Goal: Information Seeking & Learning: Learn about a topic

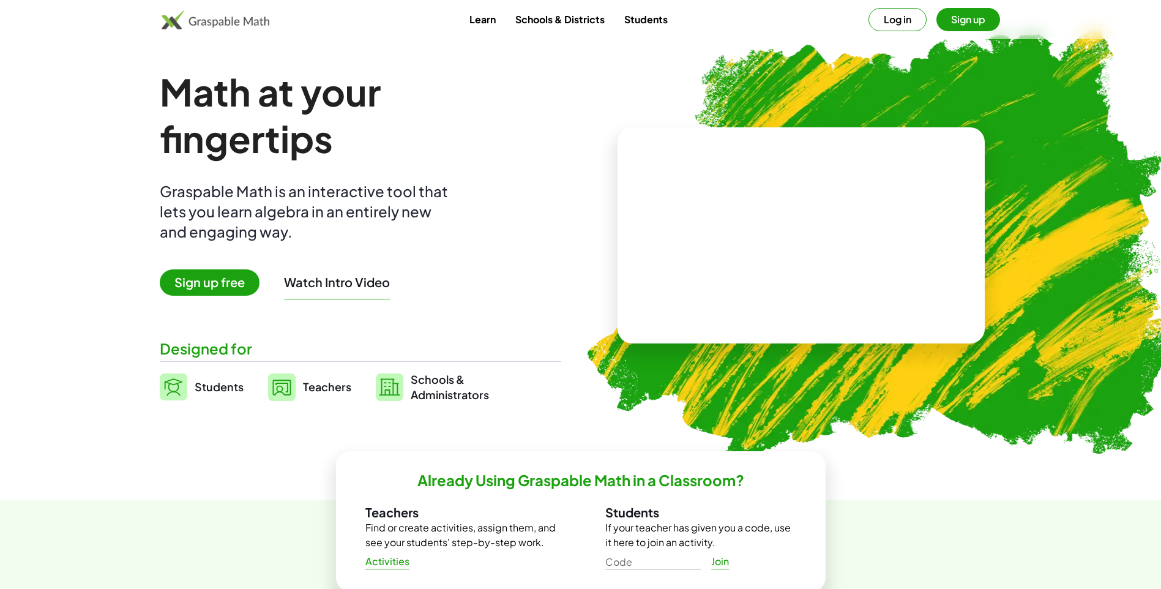
scroll to position [41, 0]
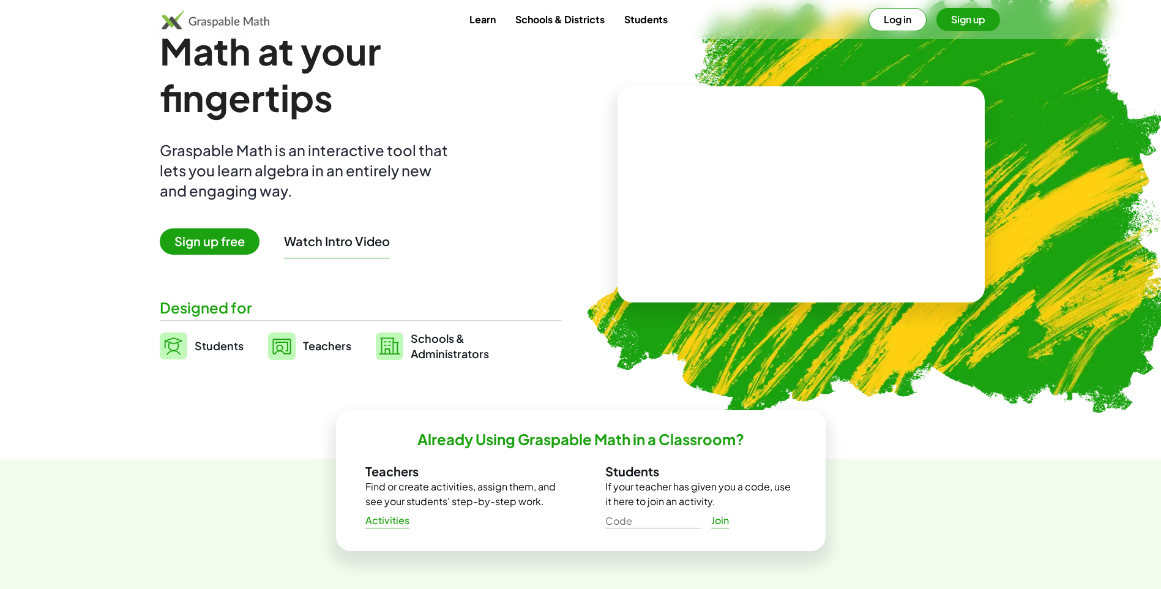
click at [188, 250] on span "Sign up free" at bounding box center [210, 241] width 100 height 26
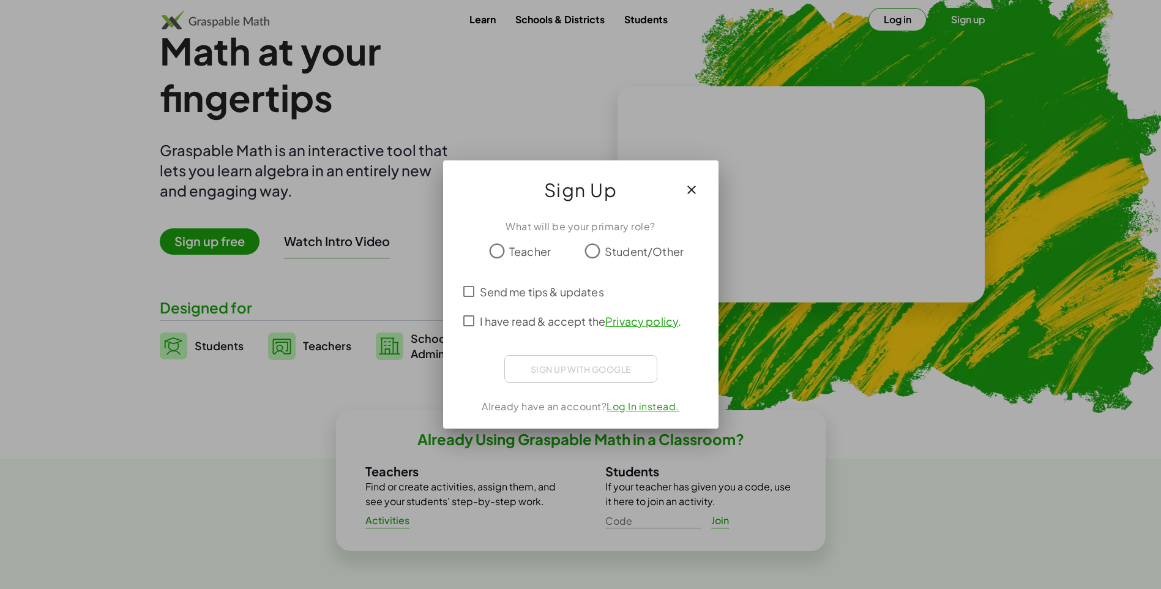
scroll to position [0, 0]
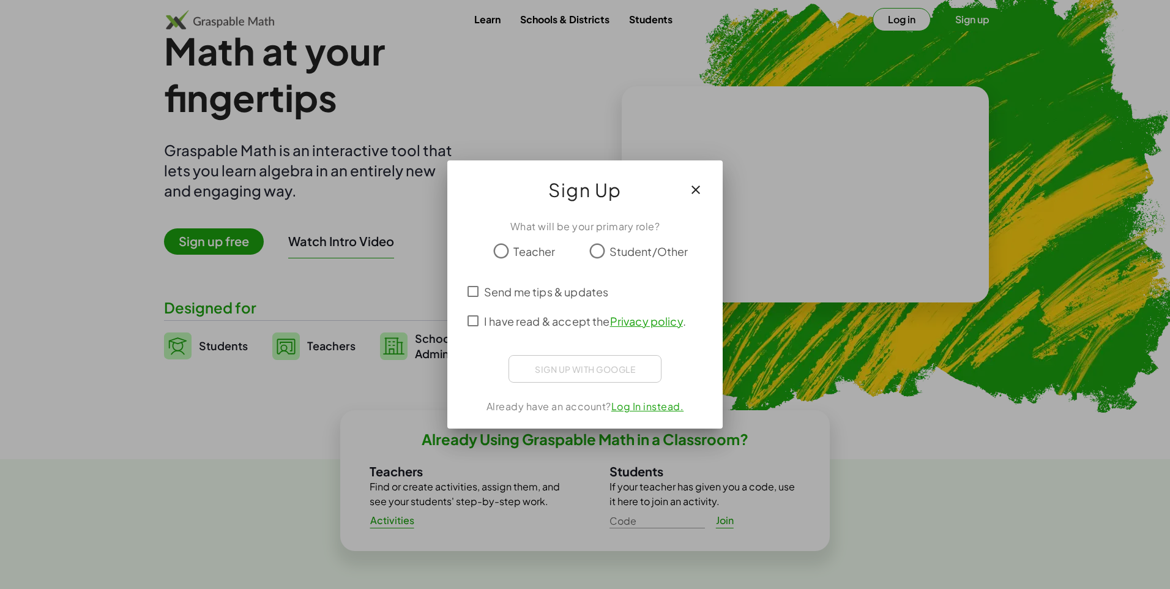
click at [643, 252] on span "Student/Other" at bounding box center [649, 251] width 79 height 17
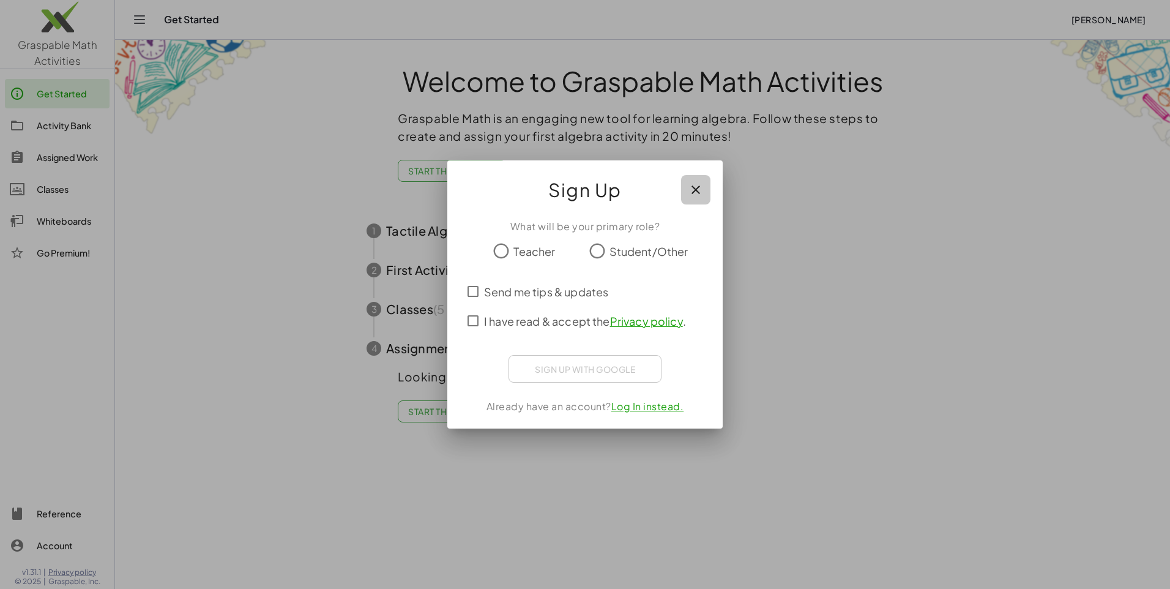
click at [693, 192] on icon "button" at bounding box center [696, 189] width 15 height 15
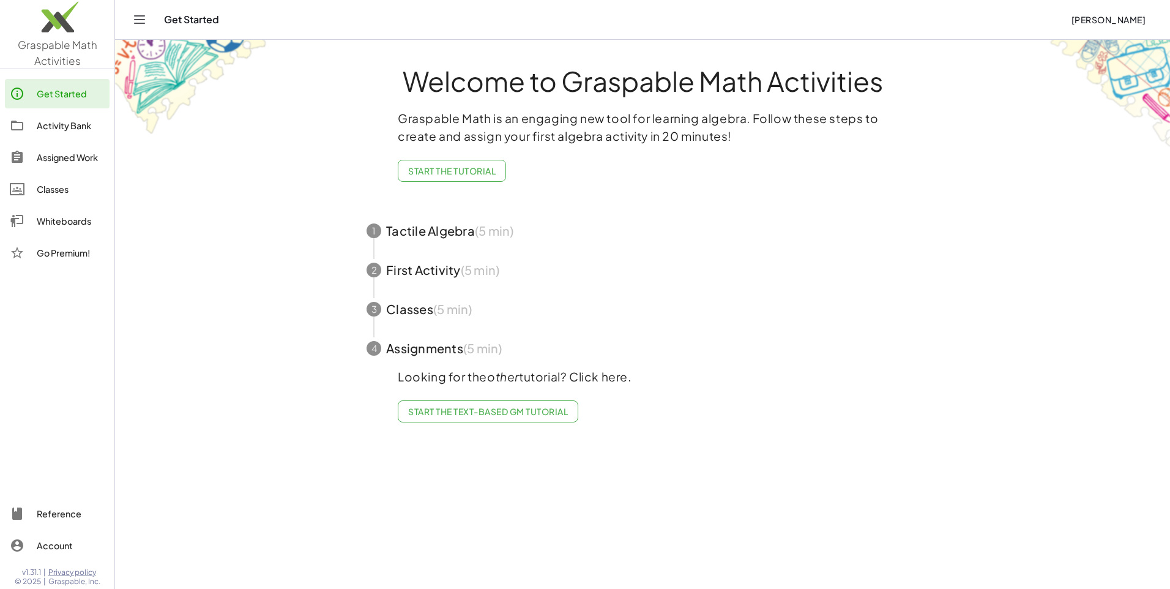
click at [79, 100] on div "Get Started" at bounding box center [71, 93] width 68 height 15
click at [181, 22] on div "Get Started" at bounding box center [612, 19] width 897 height 12
click at [480, 173] on span "Start the Tutorial" at bounding box center [452, 170] width 88 height 11
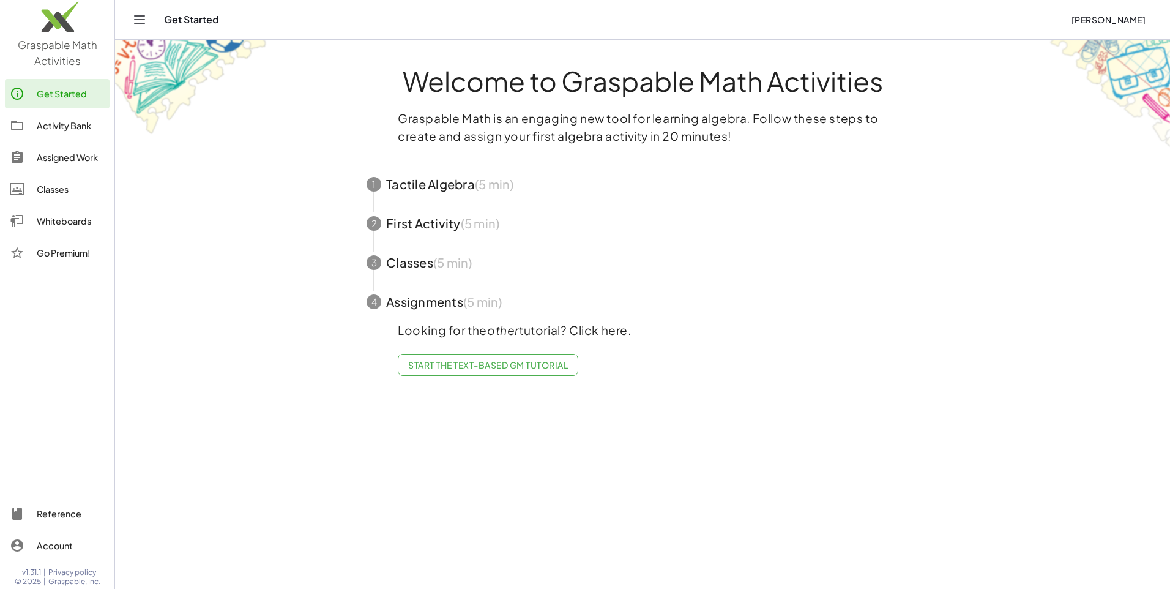
click at [92, 119] on div "Activity Bank" at bounding box center [71, 125] width 68 height 15
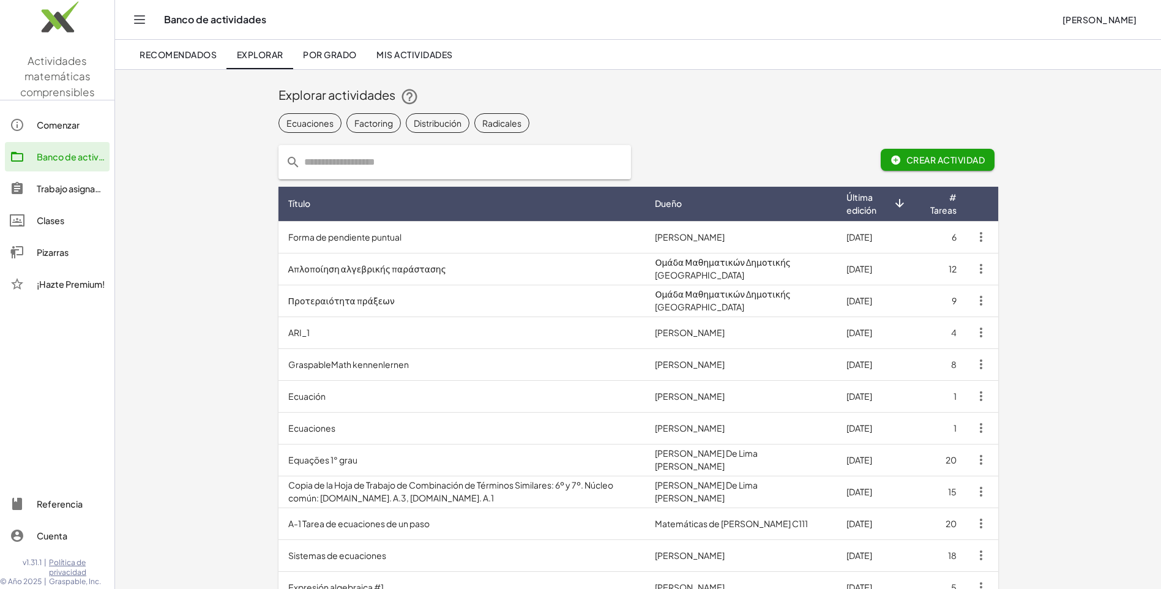
click at [62, 127] on div "Comenzar" at bounding box center [71, 125] width 68 height 15
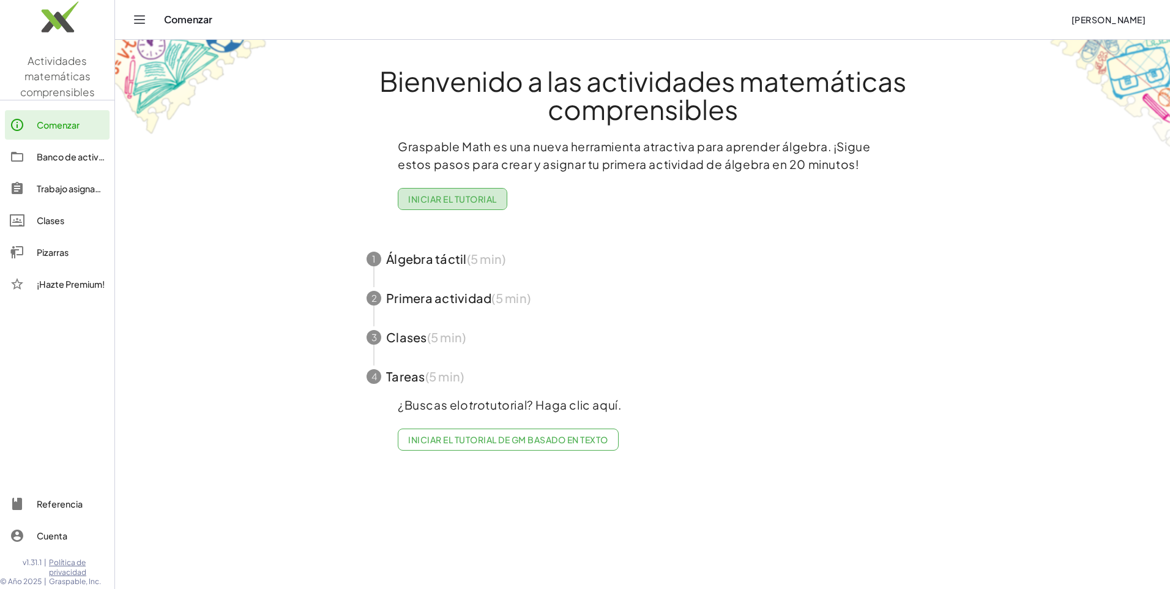
click at [427, 202] on font "Iniciar el tutorial" at bounding box center [452, 198] width 89 height 11
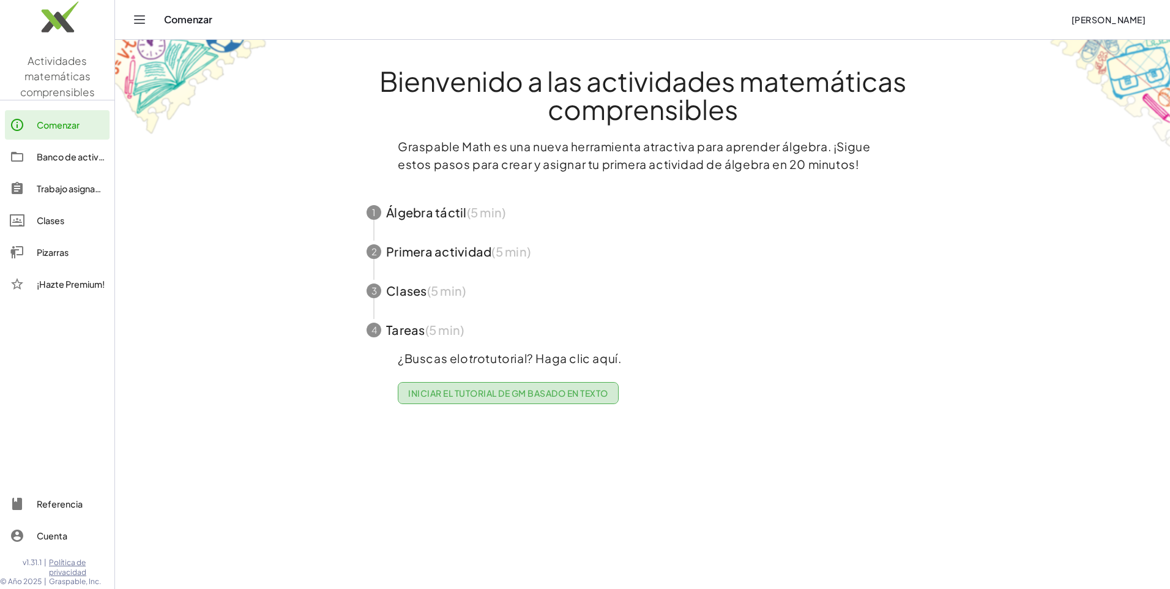
click at [433, 393] on font "Iniciar el tutorial de GM basado en texto" at bounding box center [508, 392] width 200 height 11
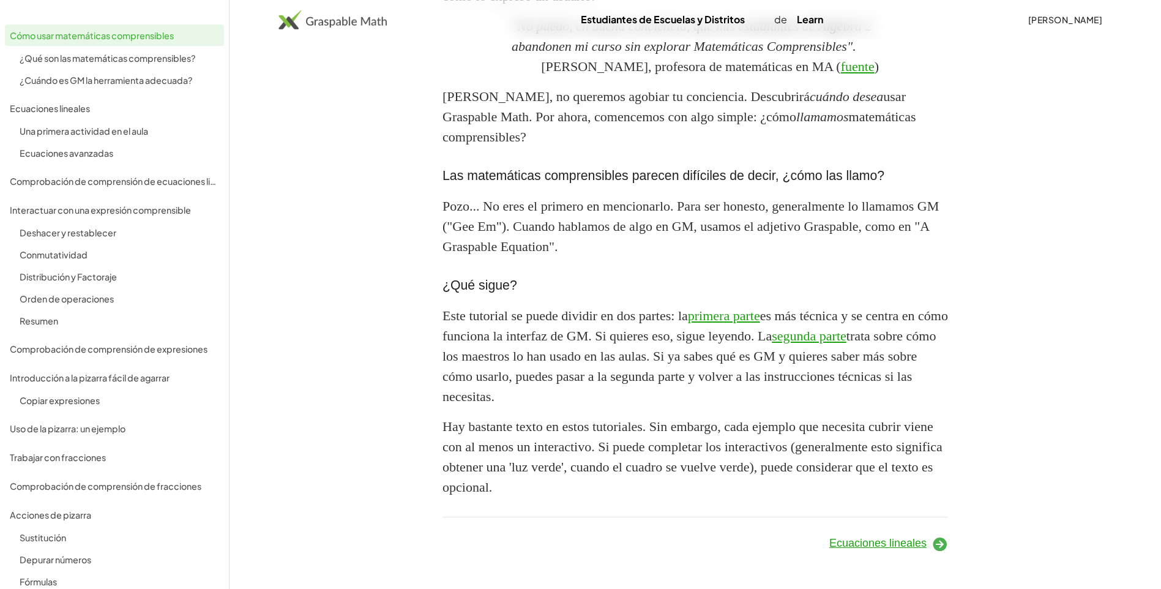
scroll to position [1083, 0]
click at [928, 537] on link "Ecuaciones lineales" at bounding box center [888, 543] width 119 height 12
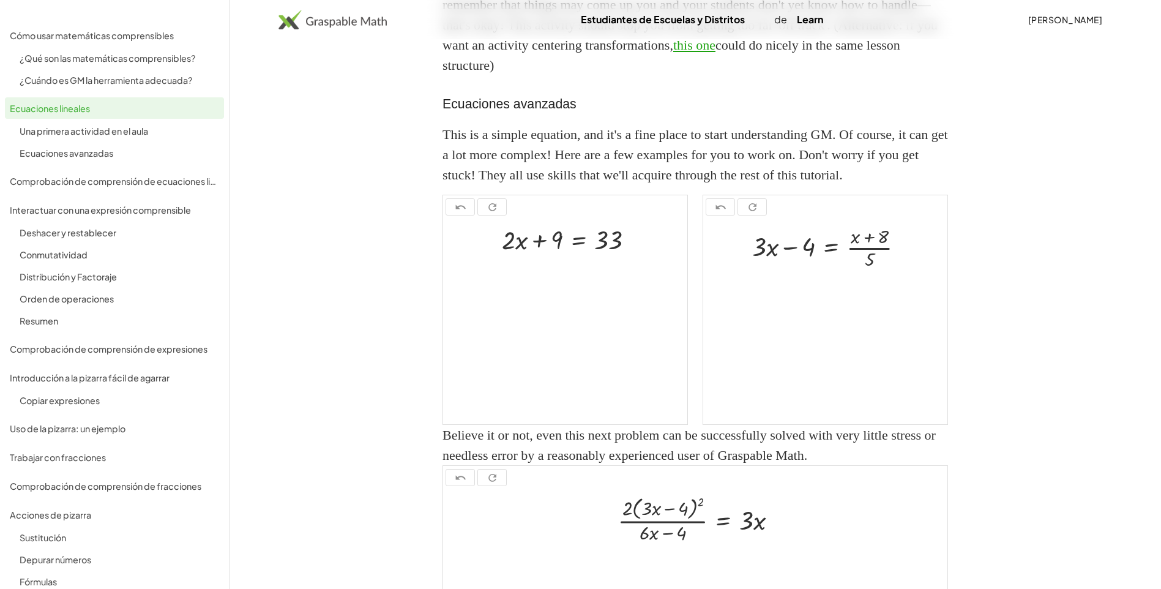
scroll to position [7, 0]
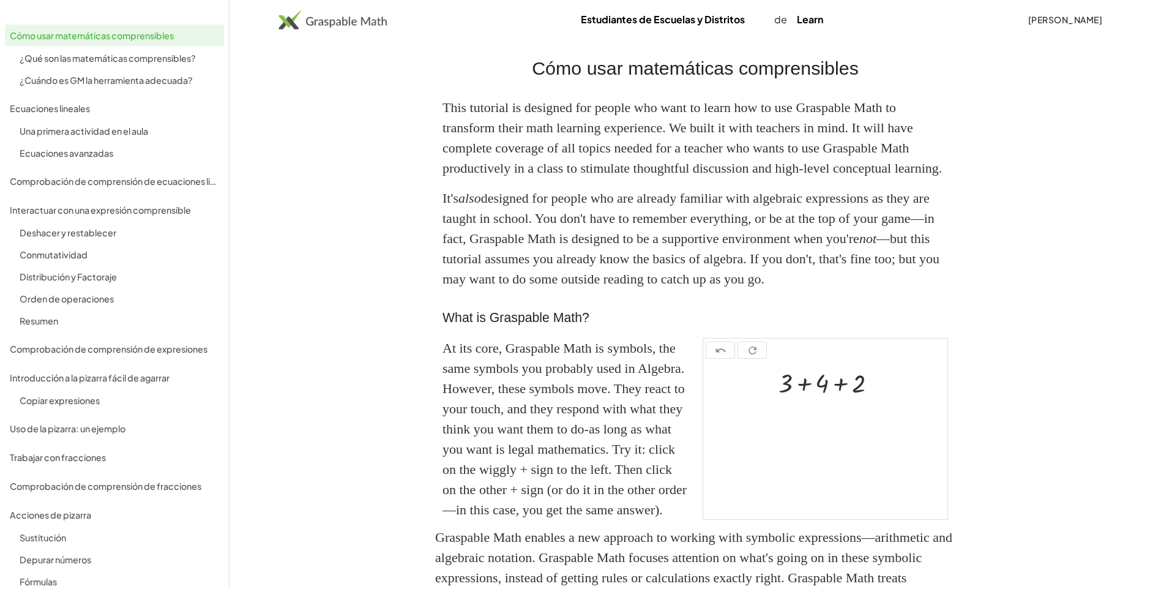
scroll to position [1003, 0]
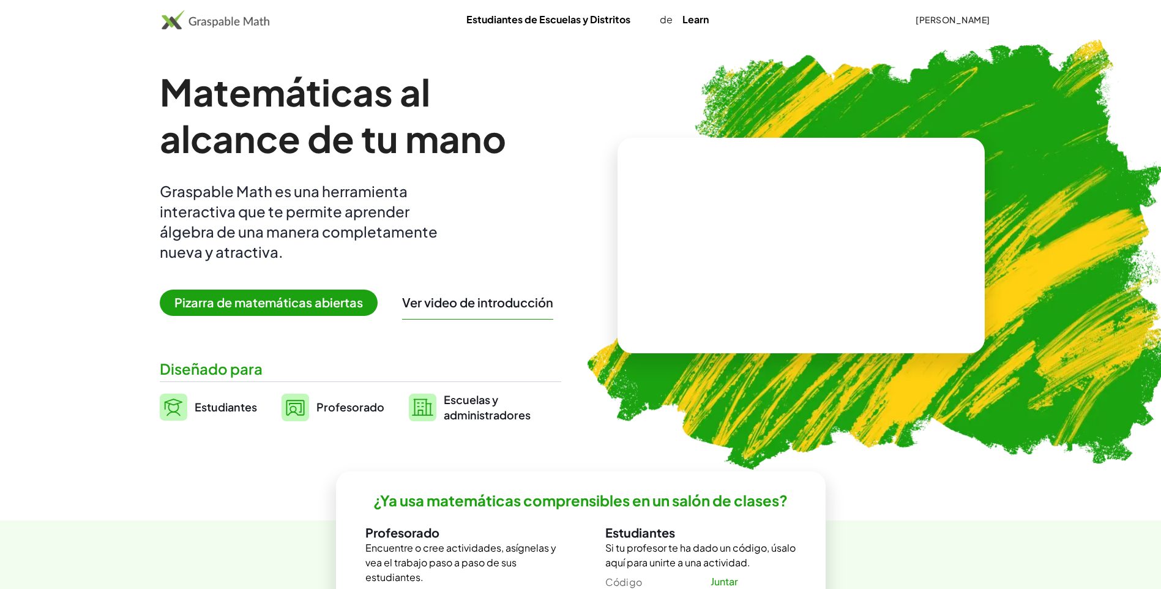
click at [306, 305] on span "Pizarra de matemáticas abiertas" at bounding box center [269, 303] width 218 height 26
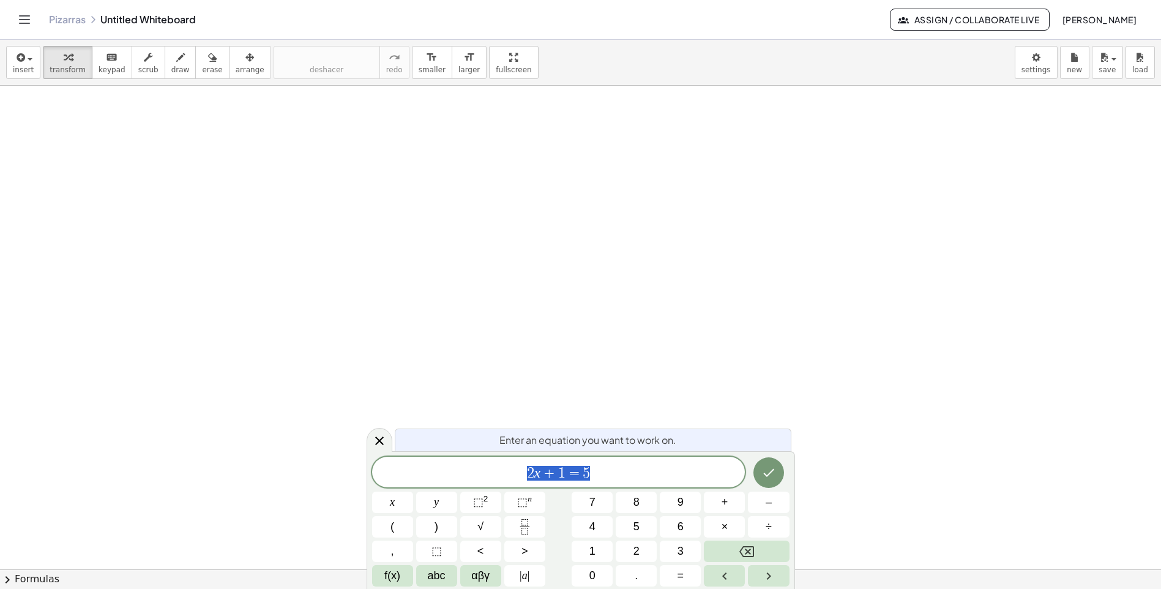
click at [626, 470] on span "2 x + 1 = 5" at bounding box center [558, 473] width 373 height 17
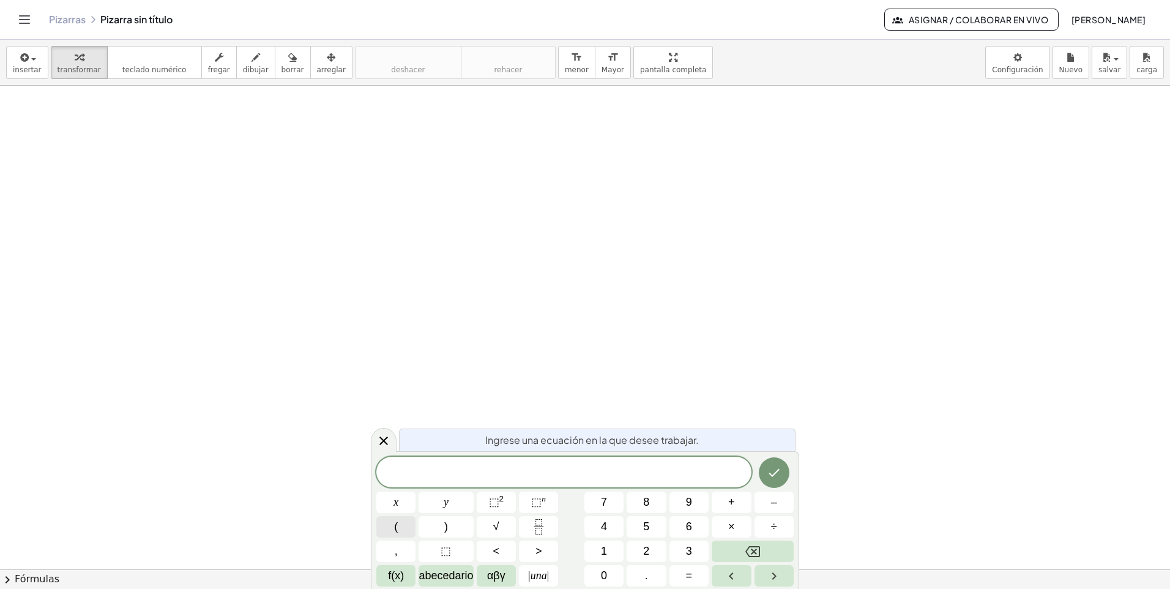
click at [384, 528] on button "(" at bounding box center [395, 526] width 39 height 21
click at [545, 525] on icon "Fracción" at bounding box center [538, 526] width 15 height 15
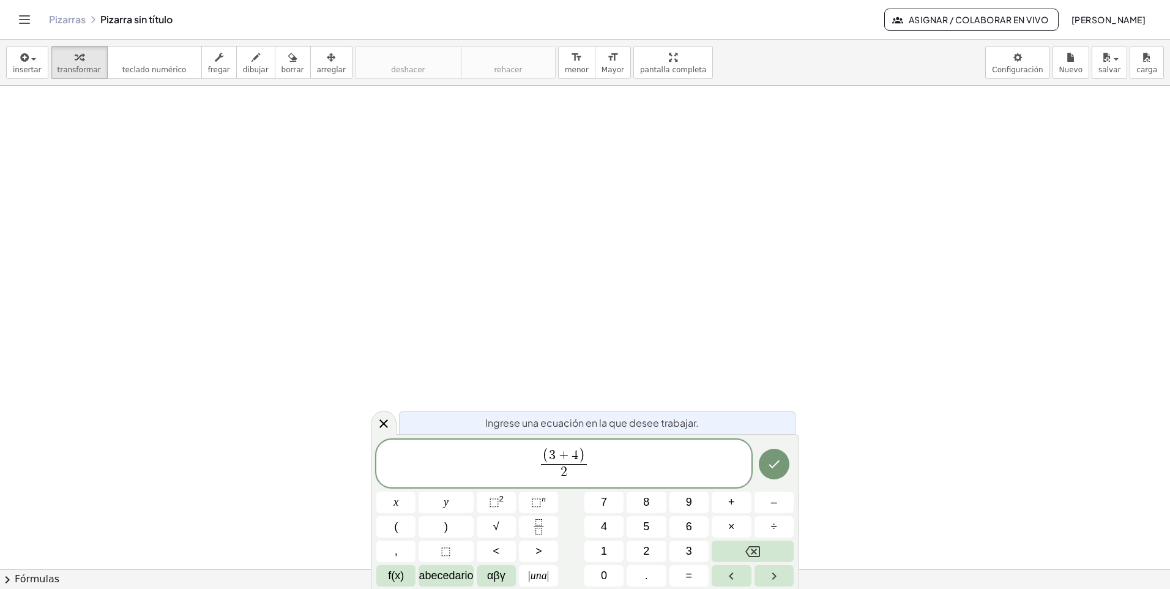
click at [608, 454] on span "( 3 + 4 ) 2 ​ ​" at bounding box center [563, 464] width 375 height 35
click at [387, 528] on button "(" at bounding box center [395, 526] width 39 height 21
click at [542, 532] on icon "Fracción" at bounding box center [539, 531] width 6 height 6
click at [607, 471] on span at bounding box center [598, 471] width 67 height 17
click at [772, 467] on icon "Hecho" at bounding box center [774, 462] width 15 height 15
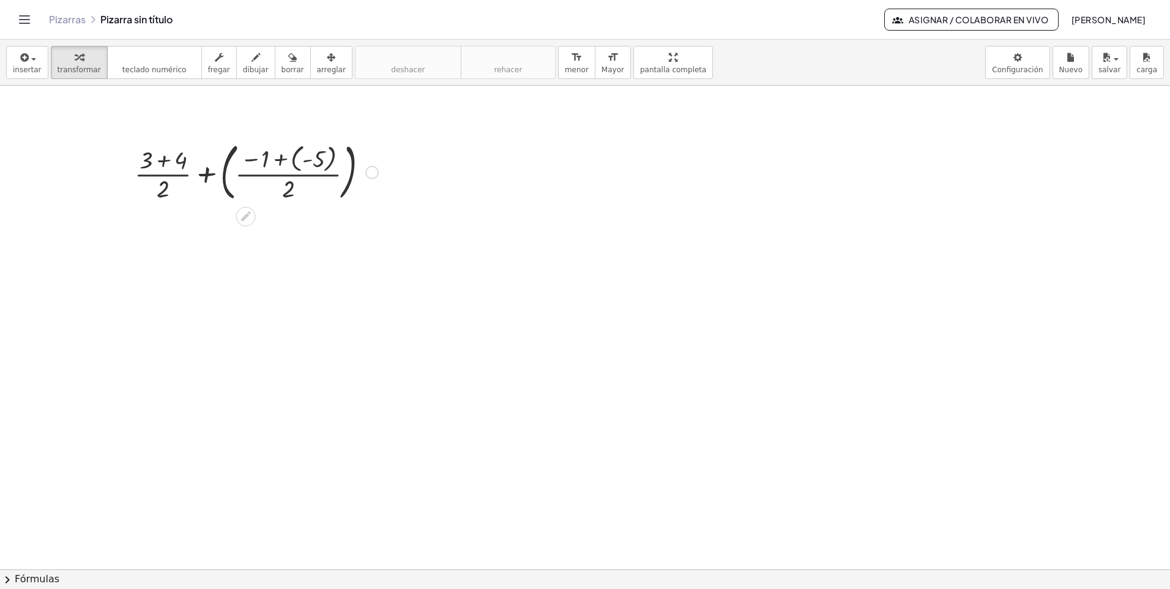
click at [160, 157] on div at bounding box center [257, 171] width 256 height 68
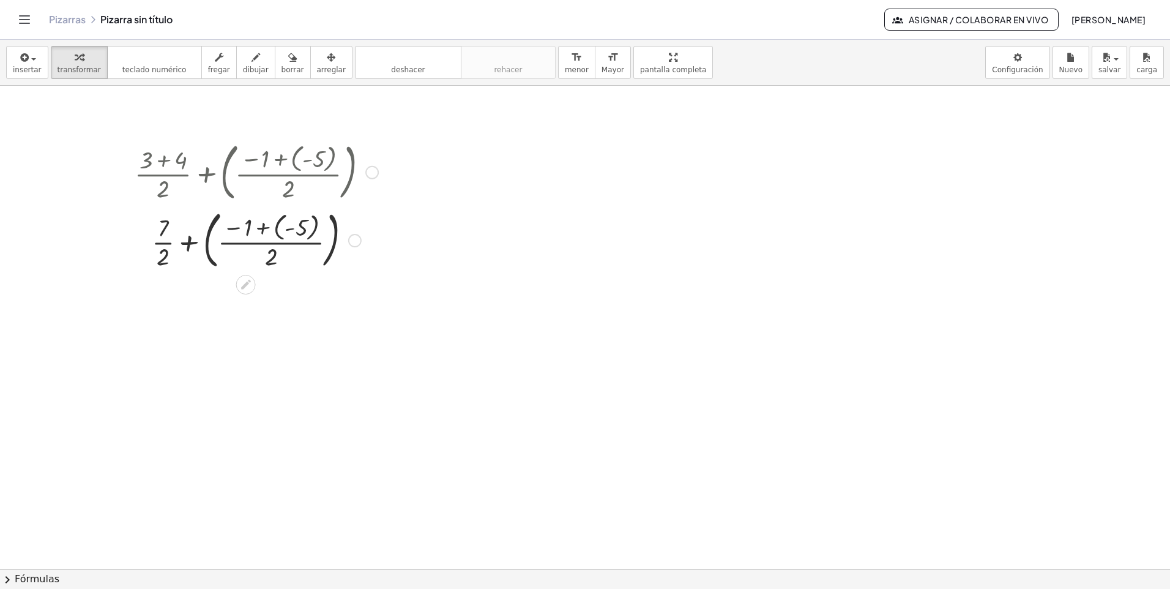
click at [274, 227] on div at bounding box center [257, 239] width 256 height 68
click at [261, 291] on div at bounding box center [257, 307] width 256 height 66
click at [274, 296] on div at bounding box center [257, 307] width 256 height 66
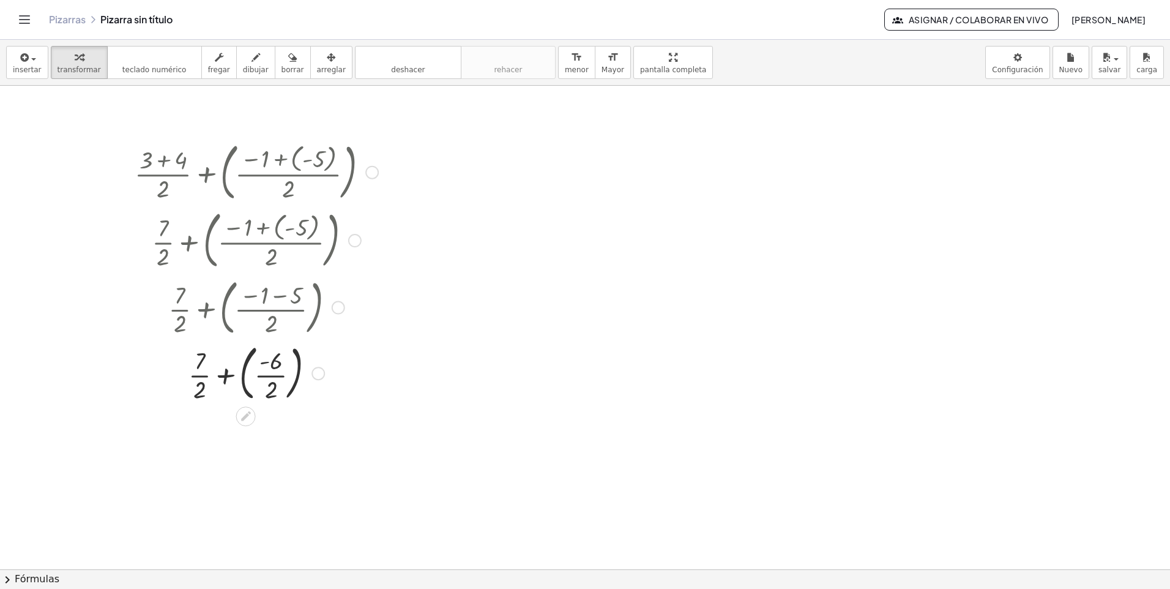
click at [200, 362] on div at bounding box center [257, 372] width 256 height 66
click at [200, 384] on div at bounding box center [257, 372] width 256 height 66
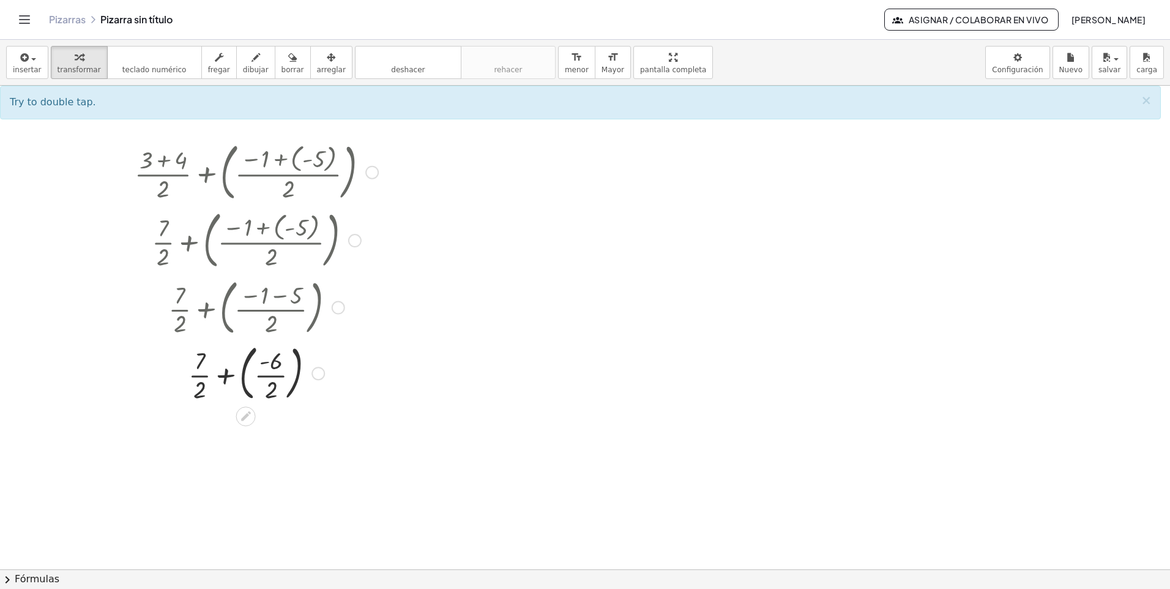
click at [197, 381] on div at bounding box center [257, 372] width 256 height 66
click at [274, 394] on div at bounding box center [257, 372] width 256 height 66
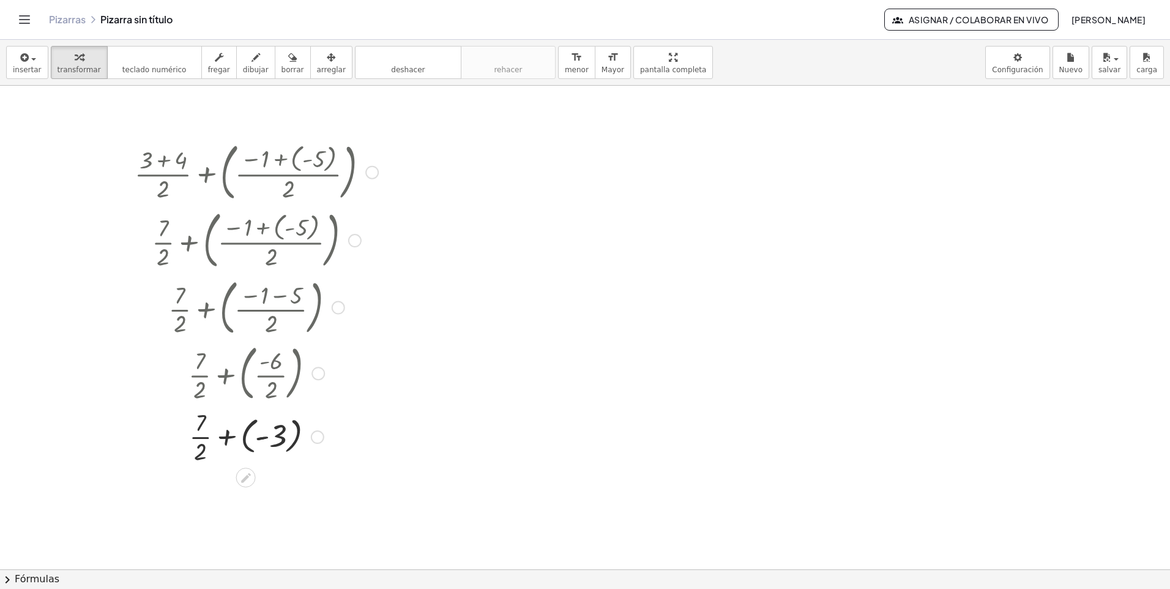
click at [275, 438] on div at bounding box center [257, 435] width 256 height 61
click at [257, 498] on div at bounding box center [257, 496] width 256 height 61
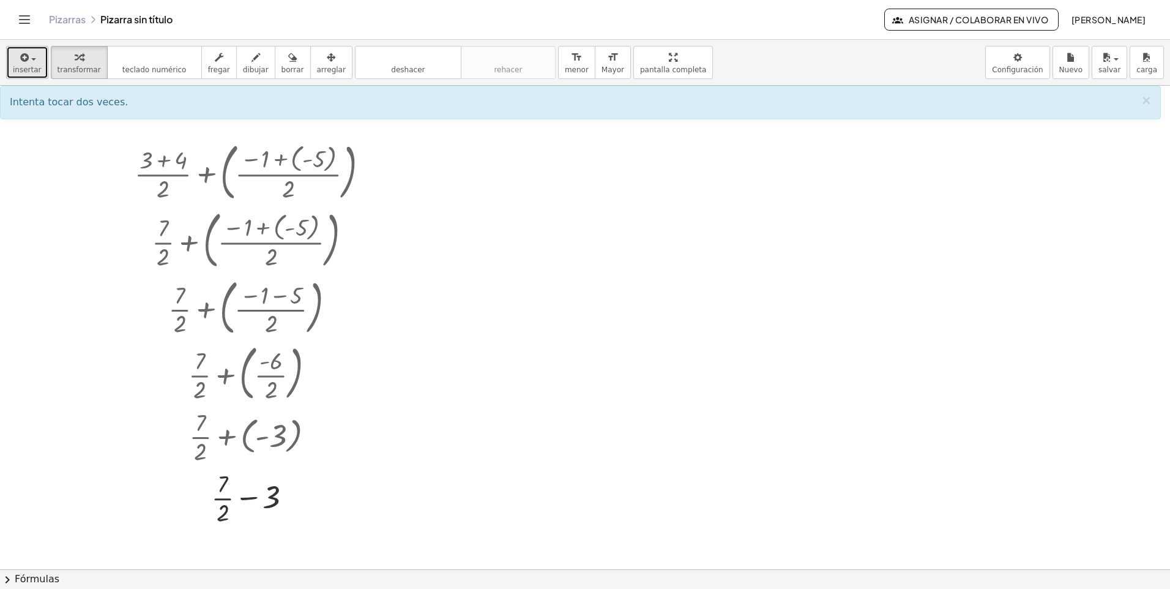
click at [23, 69] on span "insertar" at bounding box center [27, 69] width 29 height 9
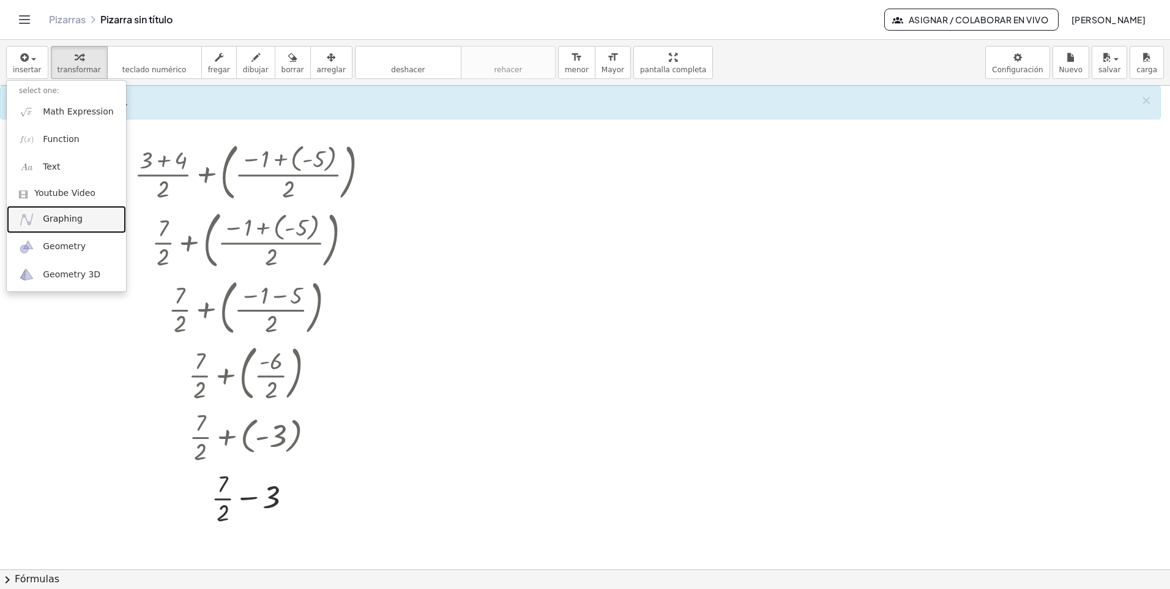
click at [80, 225] on link "Graphing" at bounding box center [66, 220] width 119 height 28
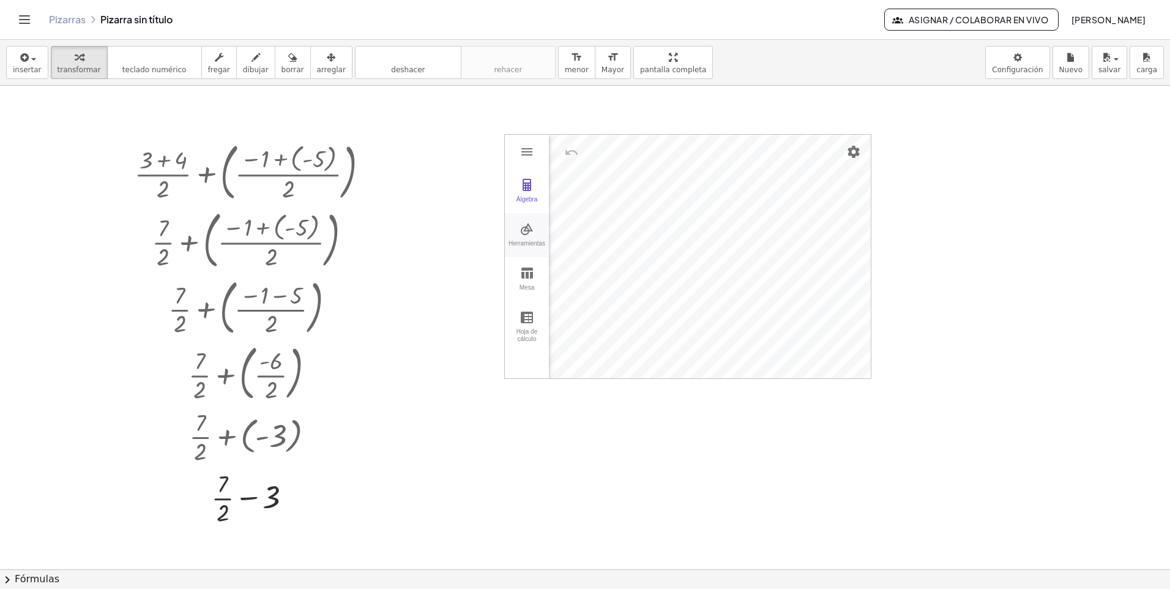
click at [533, 228] on img "Calculadora gráfica" at bounding box center [527, 229] width 15 height 15
click at [586, 235] on img "Punto. Seleccionar posición o línea, función o curva" at bounding box center [583, 236] width 49 height 20
click at [597, 349] on img "Move. Drag or select object" at bounding box center [587, 356] width 29 height 29
click at [577, 249] on button "Punto" at bounding box center [583, 247] width 49 height 44
click at [635, 144] on button "Deshacer" at bounding box center [642, 152] width 22 height 22
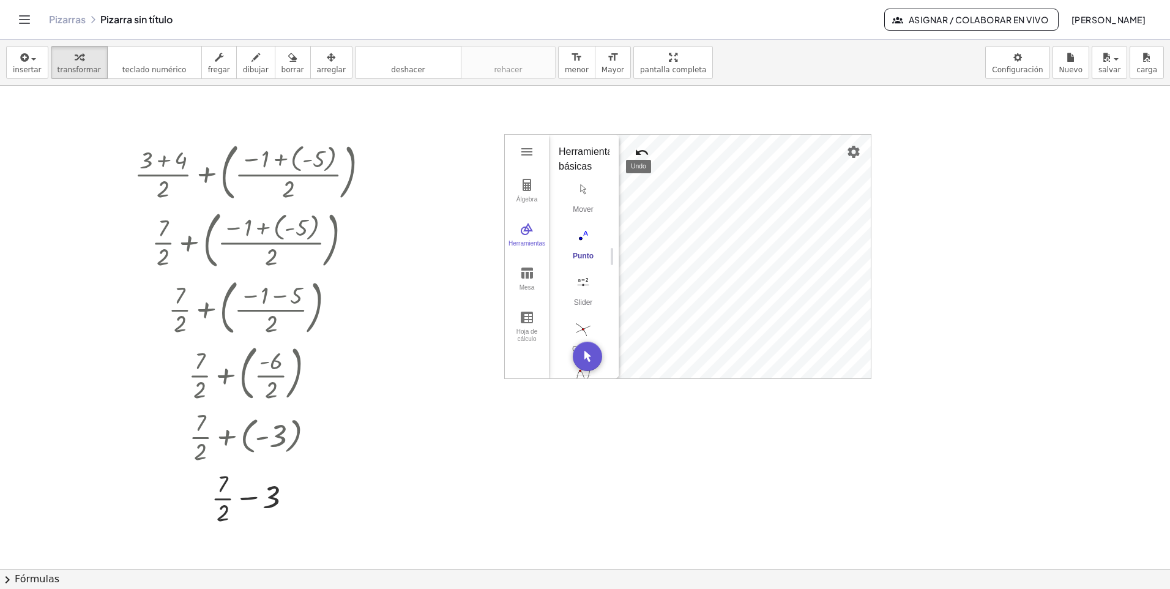
click at [645, 155] on img "Deshacer" at bounding box center [642, 152] width 15 height 15
click at [590, 321] on div "Álgebra Herramientas Mesa Hoja de cálculo A = (3, -1) B = (-5.9633073170732, -1…" at bounding box center [688, 257] width 366 height 244
click at [576, 353] on img "Mover. Arrastrar o seleccionar objeto" at bounding box center [587, 356] width 29 height 29
click at [745, 256] on img "Borrar" at bounding box center [744, 256] width 15 height 15
click at [525, 185] on img "Calculadora gráfica" at bounding box center [527, 184] width 15 height 15
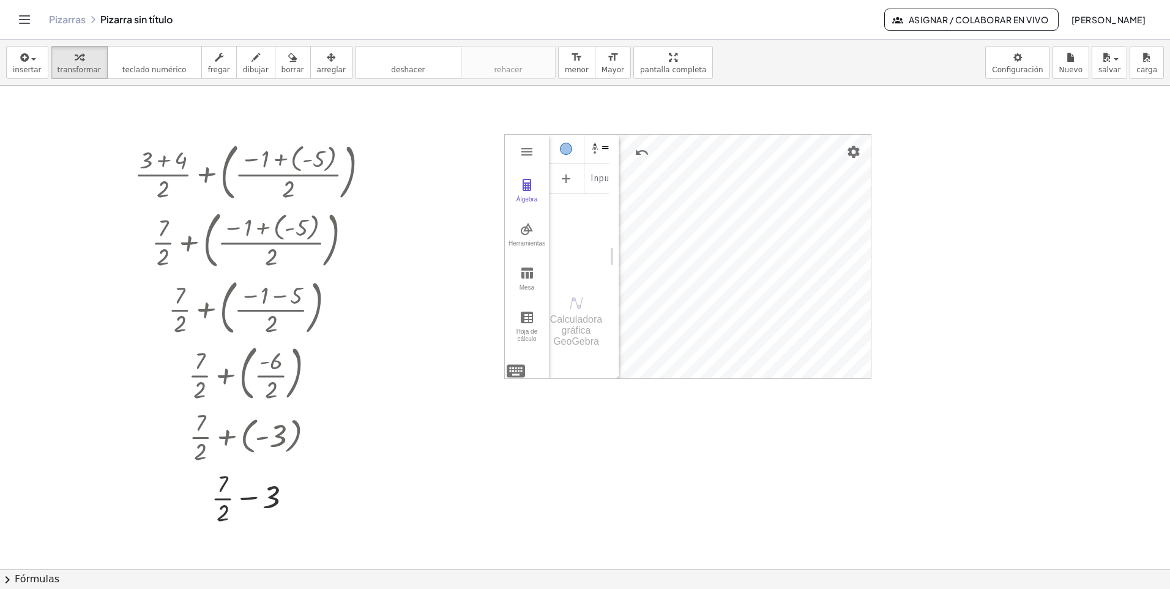
click at [605, 152] on div "Álgebra" at bounding box center [599, 148] width 22 height 29
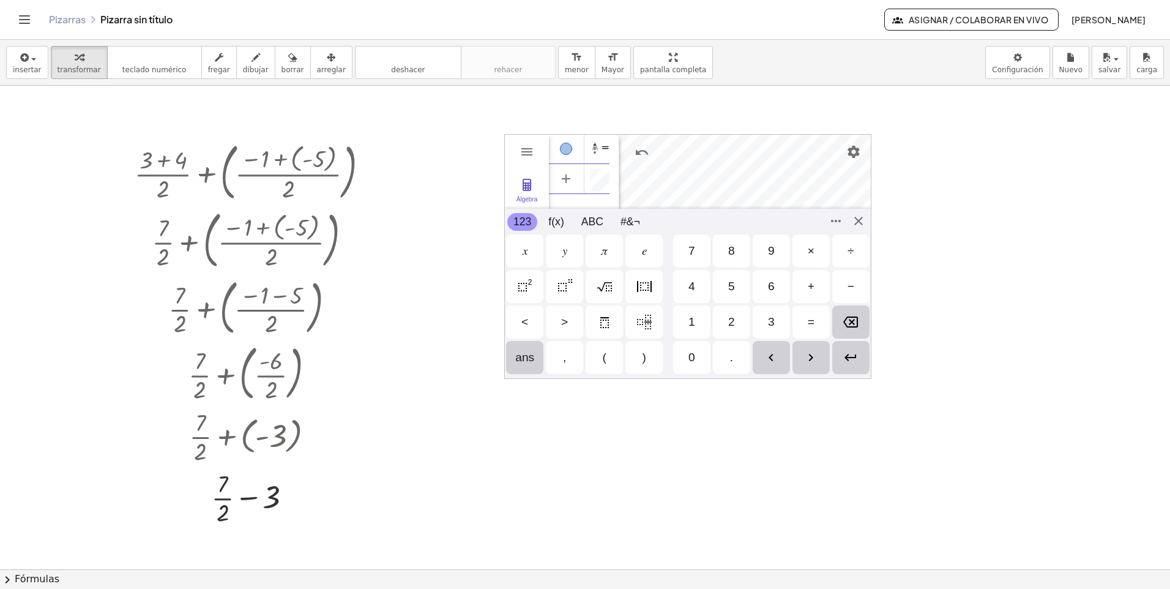
scroll to position [7, 0]
click at [861, 223] on div "Álgebra Herramientas Mesa Hoja de cálculo A = (3, -1) Calculadora gráfica GeoGe…" at bounding box center [687, 256] width 367 height 245
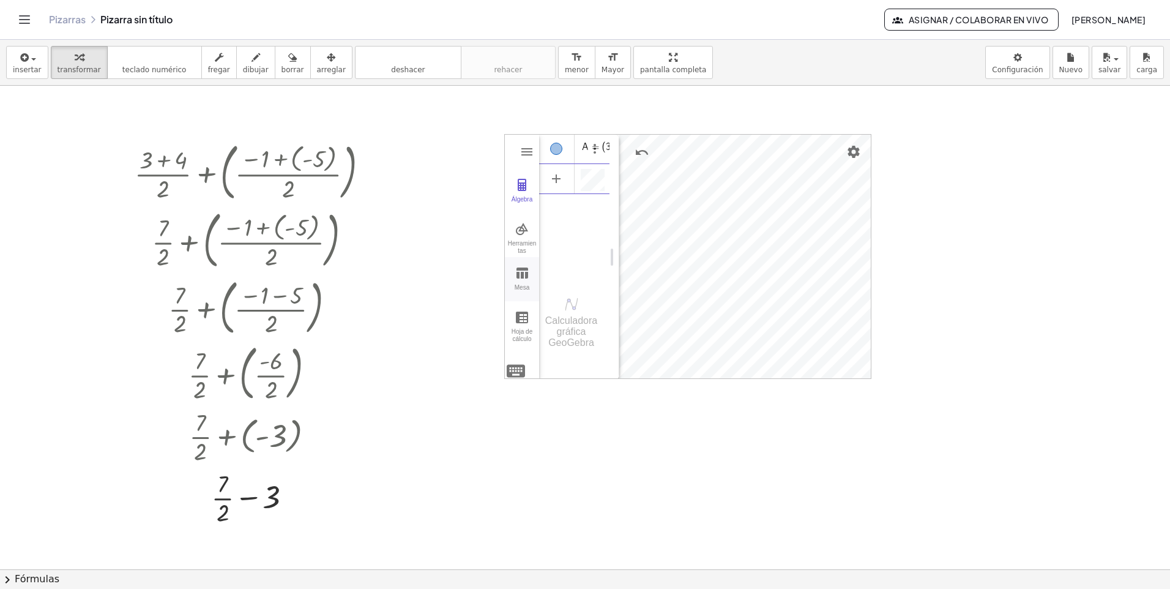
click at [520, 260] on button "Mesa" at bounding box center [522, 279] width 34 height 44
click at [517, 246] on div "Herramientas" at bounding box center [521, 248] width 29 height 17
click at [578, 226] on img "Punto. Seleccionar posición o línea, función o curva" at bounding box center [573, 236] width 49 height 20
click at [638, 151] on img "Deshacer" at bounding box center [642, 152] width 15 height 15
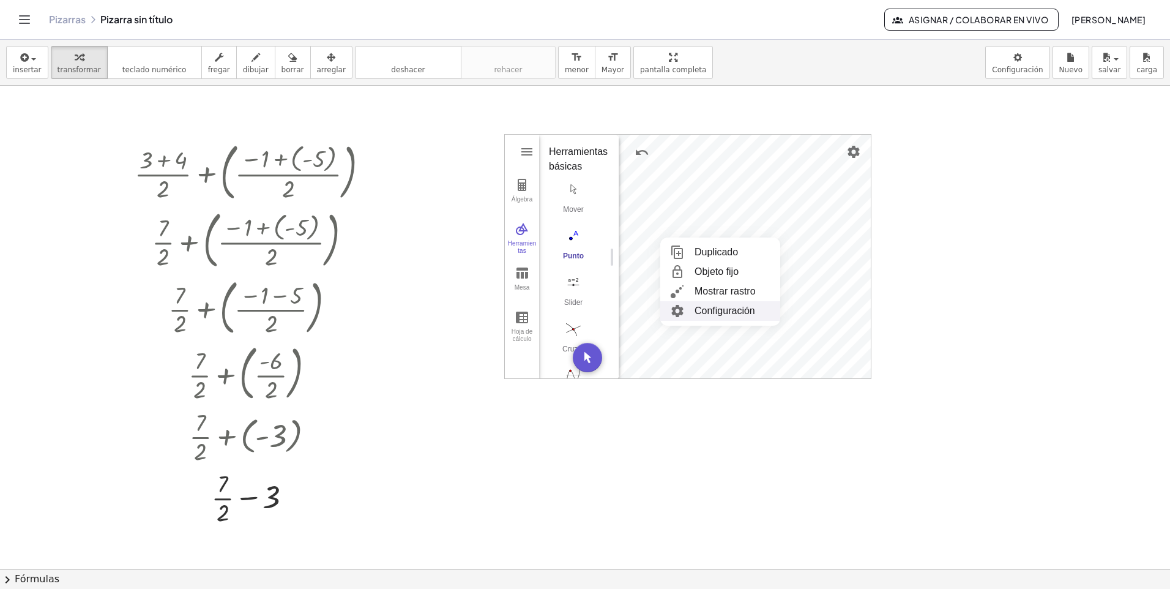
click at [677, 308] on img "Calculadora gráfica" at bounding box center [678, 311] width 22 height 20
click at [871, 145] on div "**********" at bounding box center [1024, 257] width 306 height 245
click at [644, 155] on img "Deshacer" at bounding box center [642, 152] width 15 height 15
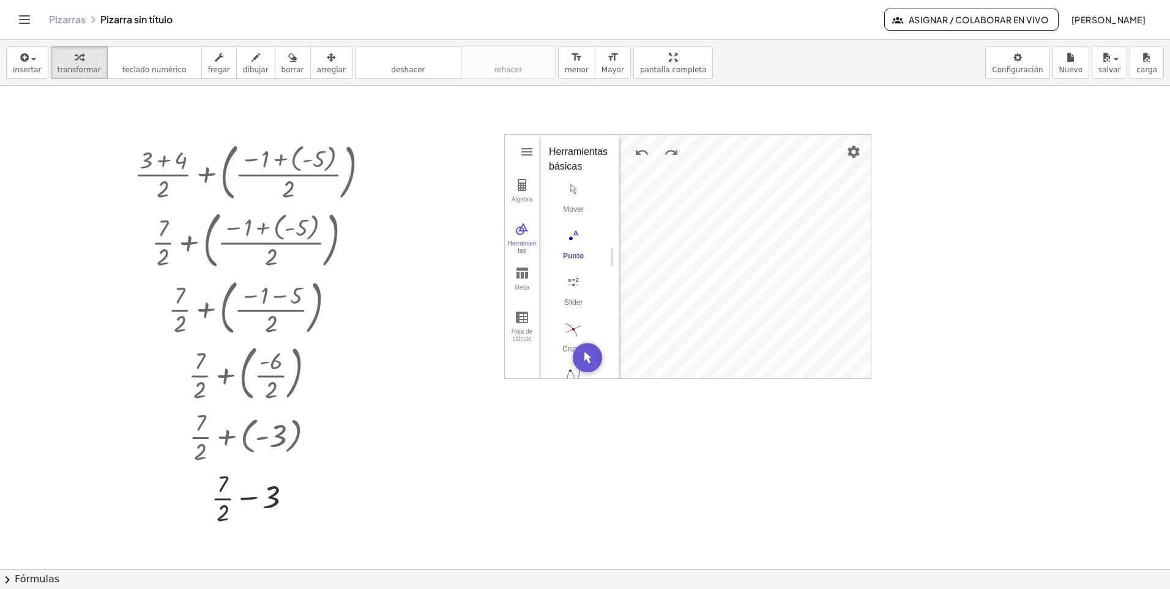
click at [571, 241] on img "Punto. Seleccionar posición o línea, función o curva" at bounding box center [573, 236] width 49 height 20
click at [757, 225] on div "Duplicado Objeto fijo Mostrar rastro Configuración" at bounding box center [816, 266] width 120 height 88
click at [586, 364] on button "Mover. Arrastrar o seleccionar objeto" at bounding box center [587, 357] width 29 height 29
click at [786, 177] on img "Borrar" at bounding box center [789, 179] width 15 height 15
click at [807, 249] on img "Borrar" at bounding box center [806, 248] width 15 height 15
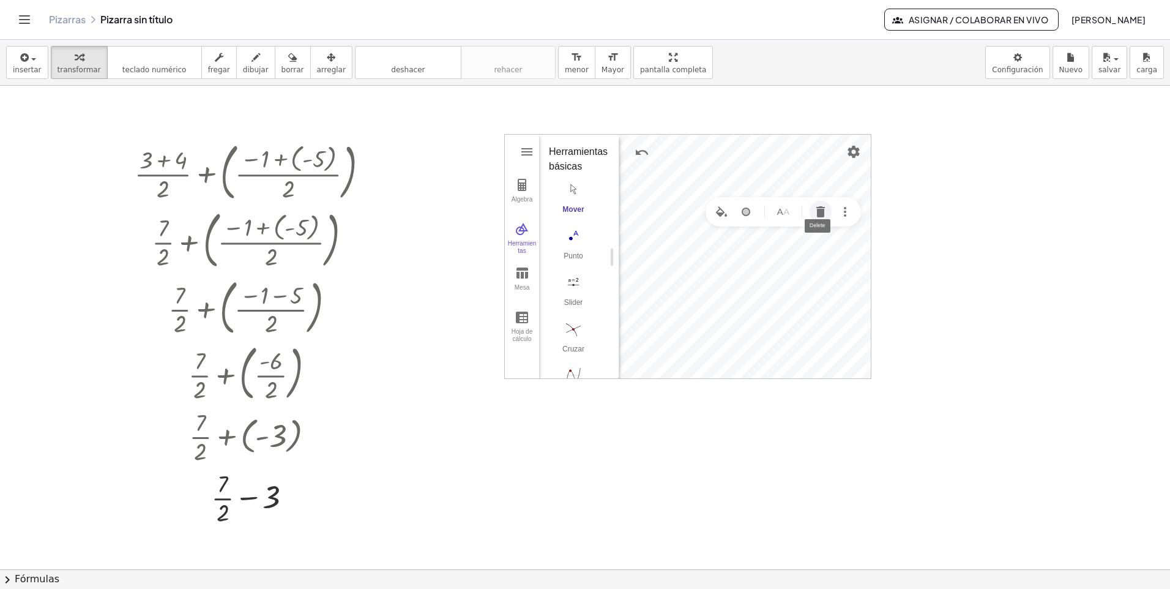
click at [829, 214] on button "Borrar" at bounding box center [821, 212] width 22 height 22
click at [326, 341] on div at bounding box center [257, 372] width 258 height 66
drag, startPoint x: 293, startPoint y: 237, endPoint x: 276, endPoint y: 365, distance: 129.1
click at [276, 365] on div at bounding box center [257, 372] width 258 height 66
drag, startPoint x: 207, startPoint y: 215, endPoint x: 231, endPoint y: 258, distance: 48.7
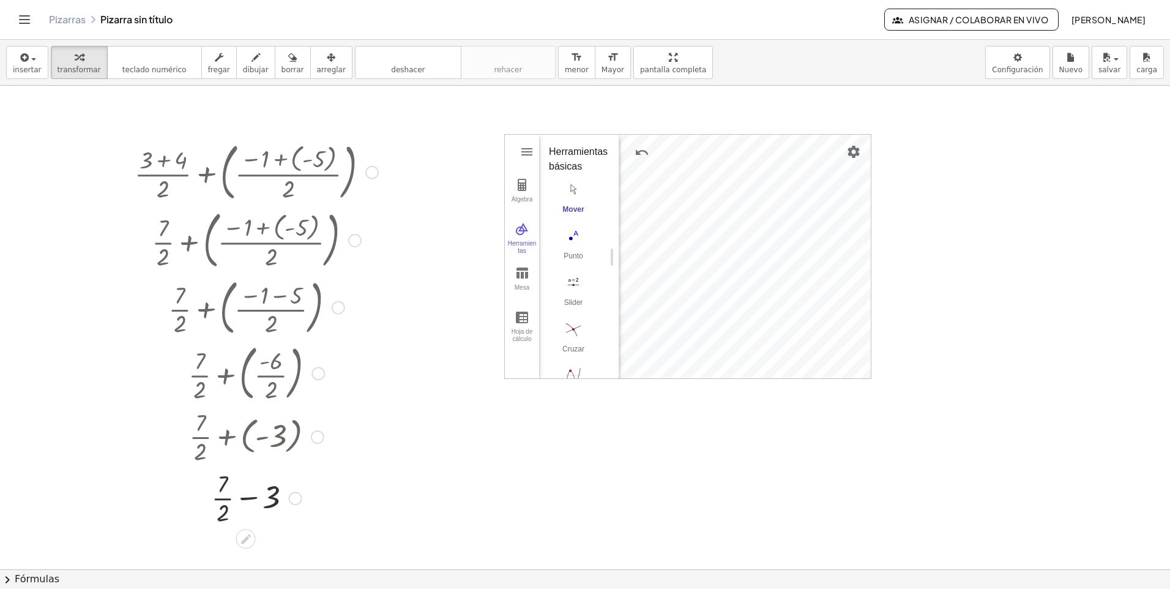
click at [230, 258] on div at bounding box center [256, 239] width 289 height 68
click at [202, 170] on div at bounding box center [257, 171] width 256 height 68
drag, startPoint x: 202, startPoint y: 170, endPoint x: 226, endPoint y: 222, distance: 57.5
click at [202, 171] on div at bounding box center [257, 171] width 256 height 68
drag, startPoint x: 226, startPoint y: 222, endPoint x: 249, endPoint y: 302, distance: 83.3
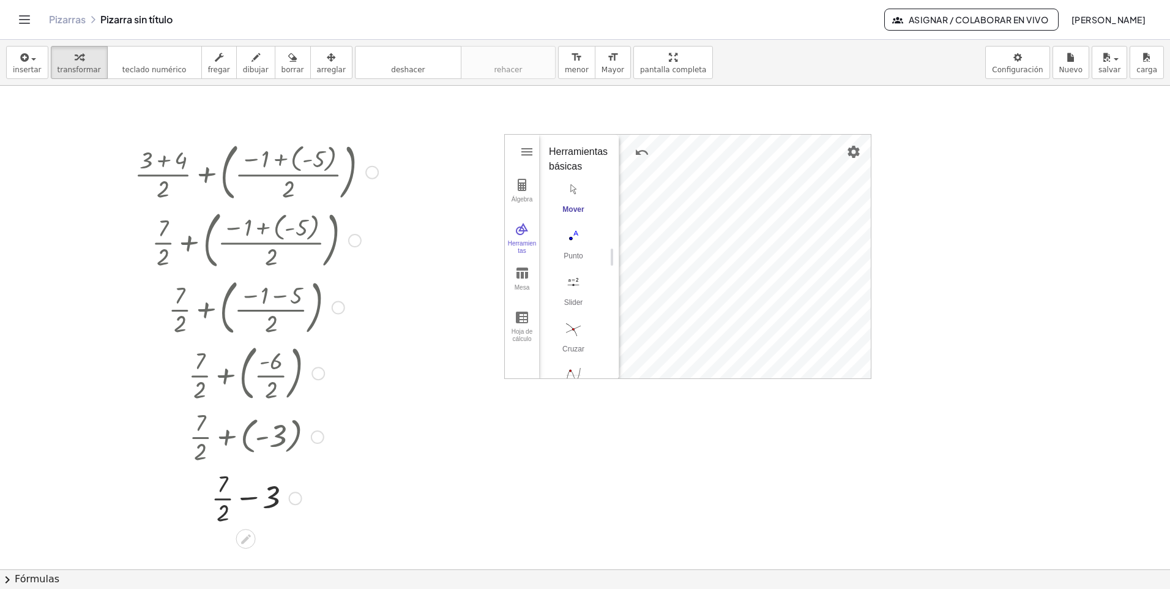
click at [246, 173] on div "+ · ( + 3 + 4 ) · 2 + ( · ( − 1 + ( - 5 ) ) · 2 ) + · 7 · 2 + ( · ( − 1 + ( - 5…" at bounding box center [246, 173] width 0 height 0
click at [241, 540] on icon at bounding box center [245, 538] width 13 height 13
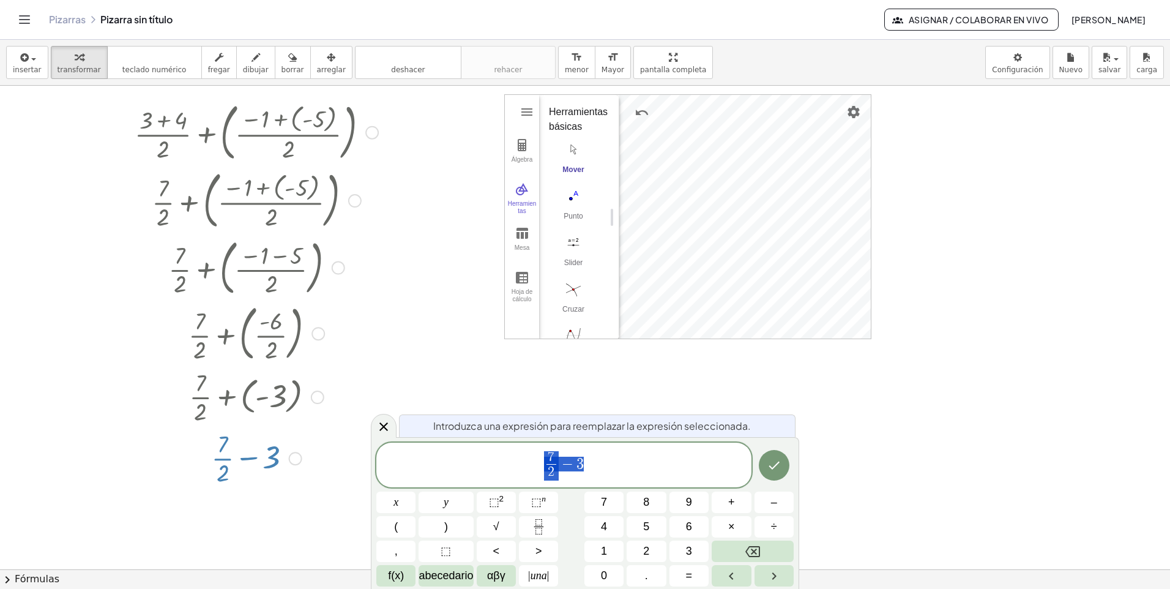
scroll to position [42, 0]
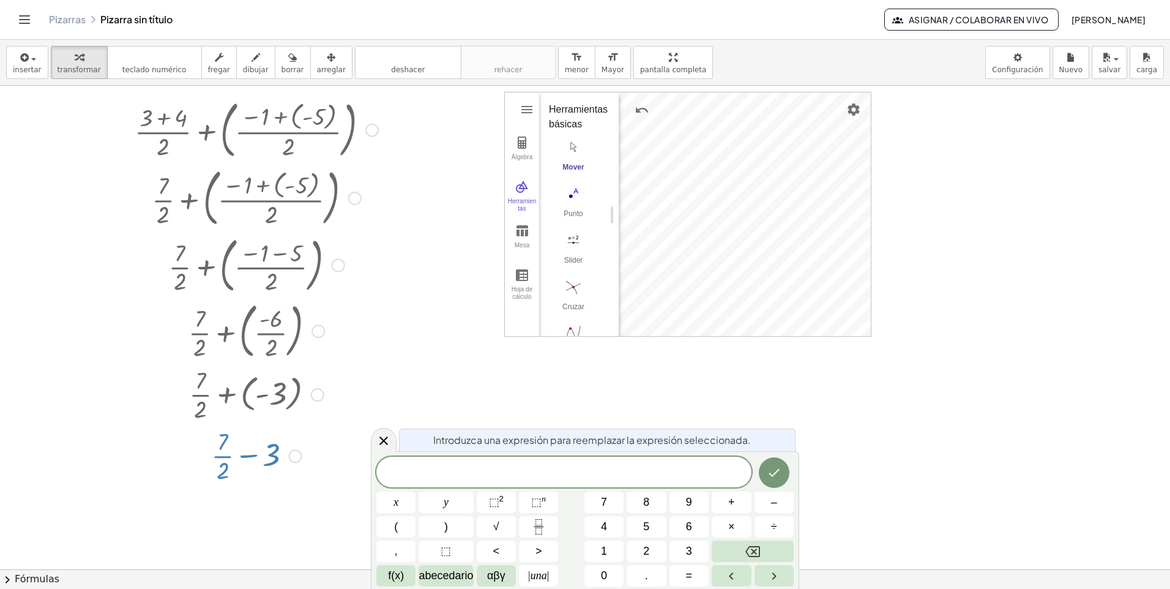
click at [241, 389] on div at bounding box center [256, 393] width 301 height 61
click at [383, 441] on icon at bounding box center [383, 440] width 9 height 9
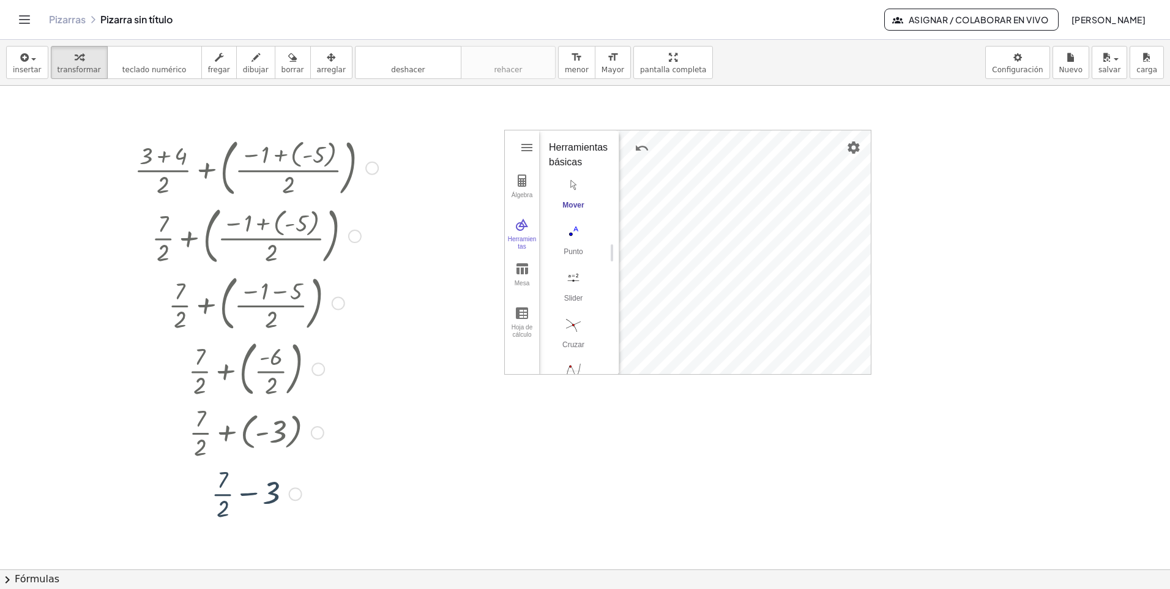
scroll to position [0, 0]
click at [168, 334] on div at bounding box center [256, 307] width 296 height 66
drag, startPoint x: 176, startPoint y: 162, endPoint x: 181, endPoint y: 203, distance: 40.6
click at [176, 186] on div at bounding box center [257, 171] width 256 height 68
drag, startPoint x: 203, startPoint y: 239, endPoint x: 270, endPoint y: 194, distance: 80.6
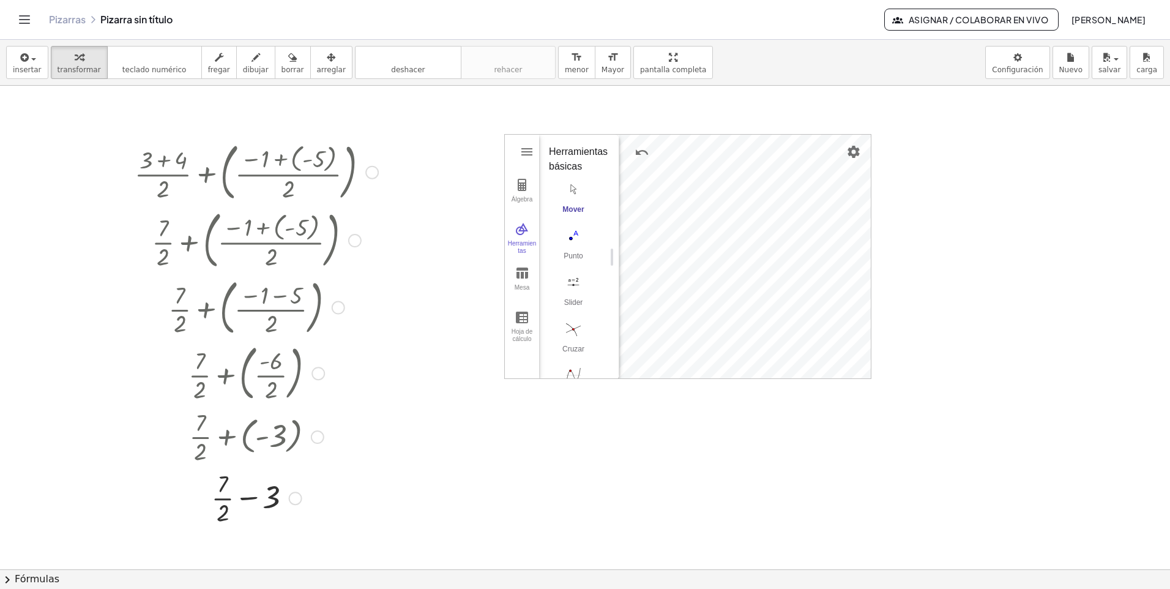
click at [264, 220] on div at bounding box center [256, 239] width 289 height 68
click at [287, 63] on button "borrar" at bounding box center [293, 62] width 36 height 33
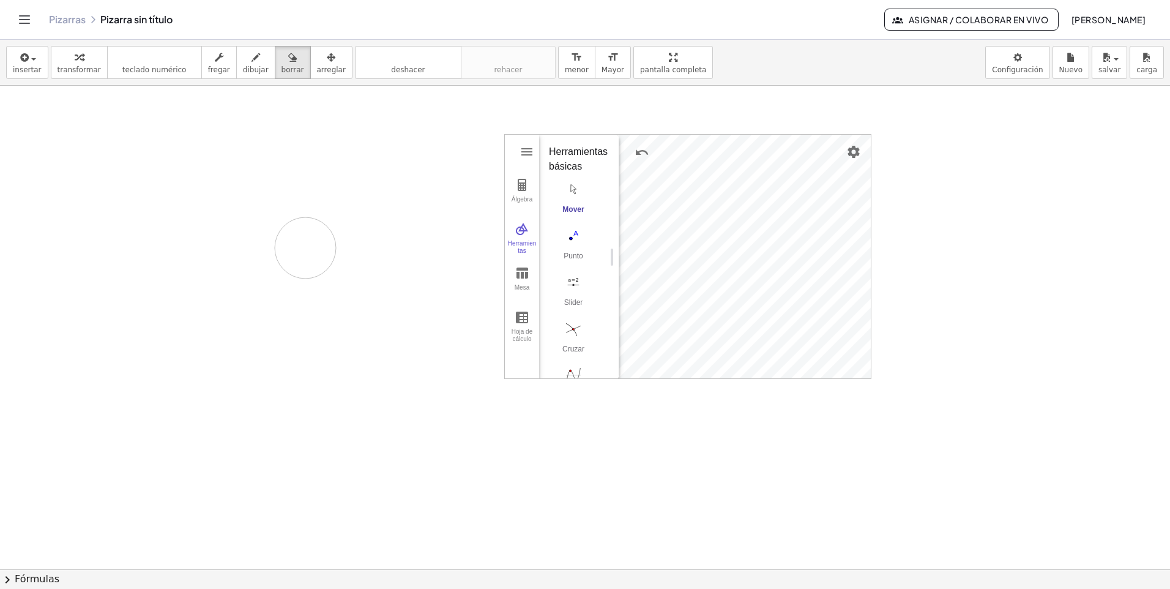
drag, startPoint x: 144, startPoint y: 153, endPoint x: 309, endPoint y: 214, distance: 175.4
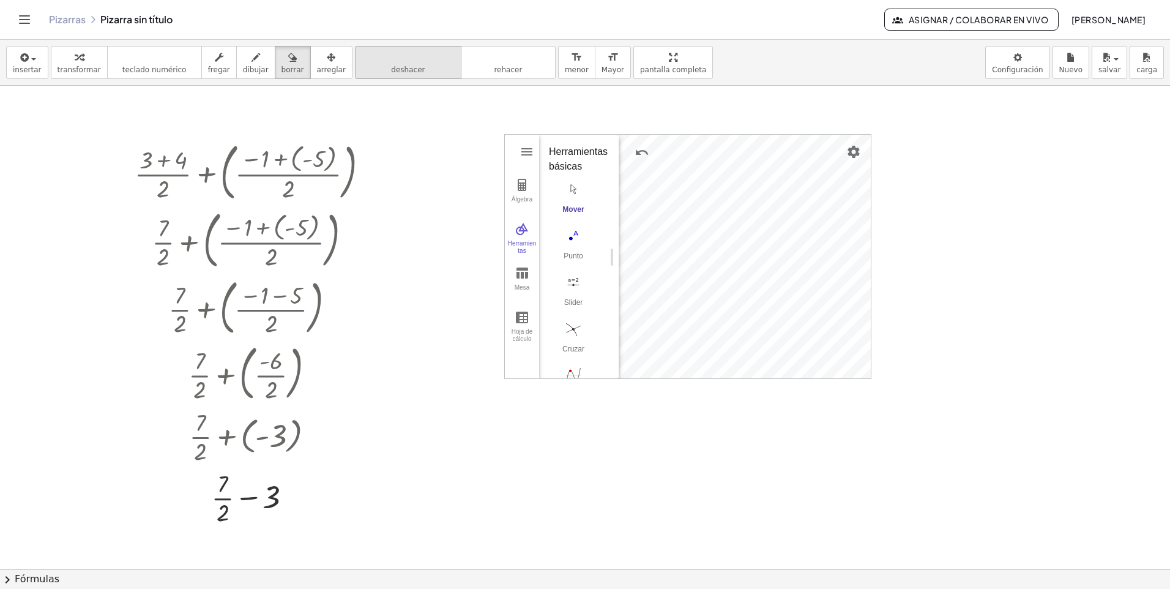
click at [379, 48] on button "deshacer deshacer" at bounding box center [408, 62] width 106 height 33
click at [381, 75] on button "deshacer deshacer" at bounding box center [408, 62] width 106 height 33
drag, startPoint x: 356, startPoint y: 200, endPoint x: 314, endPoint y: 207, distance: 42.3
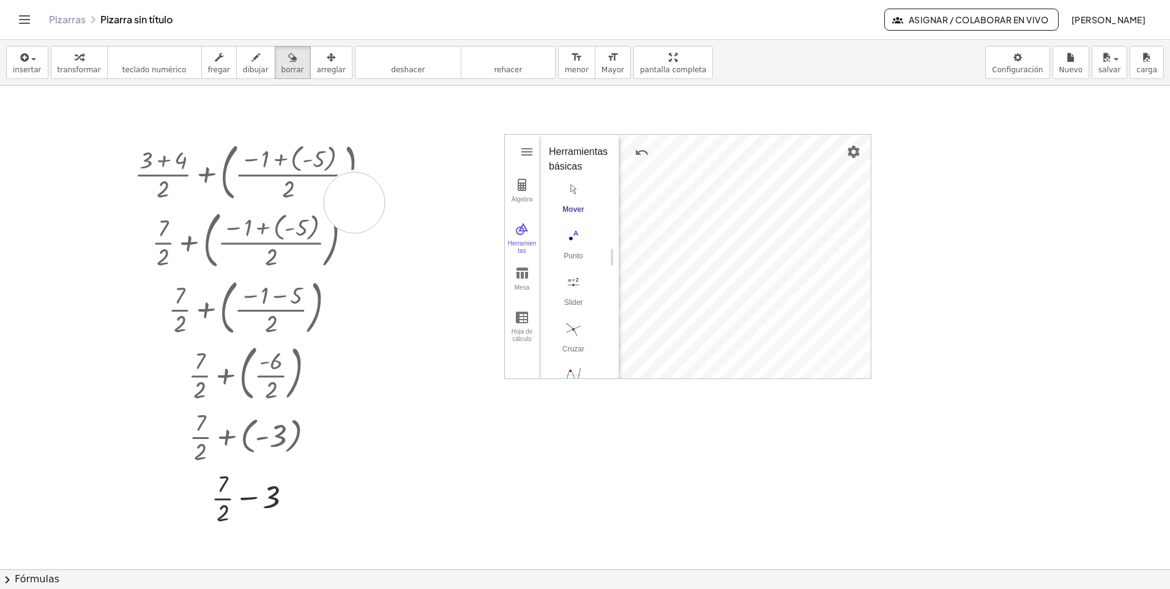
drag, startPoint x: 291, startPoint y: 200, endPoint x: 274, endPoint y: 194, distance: 18.2
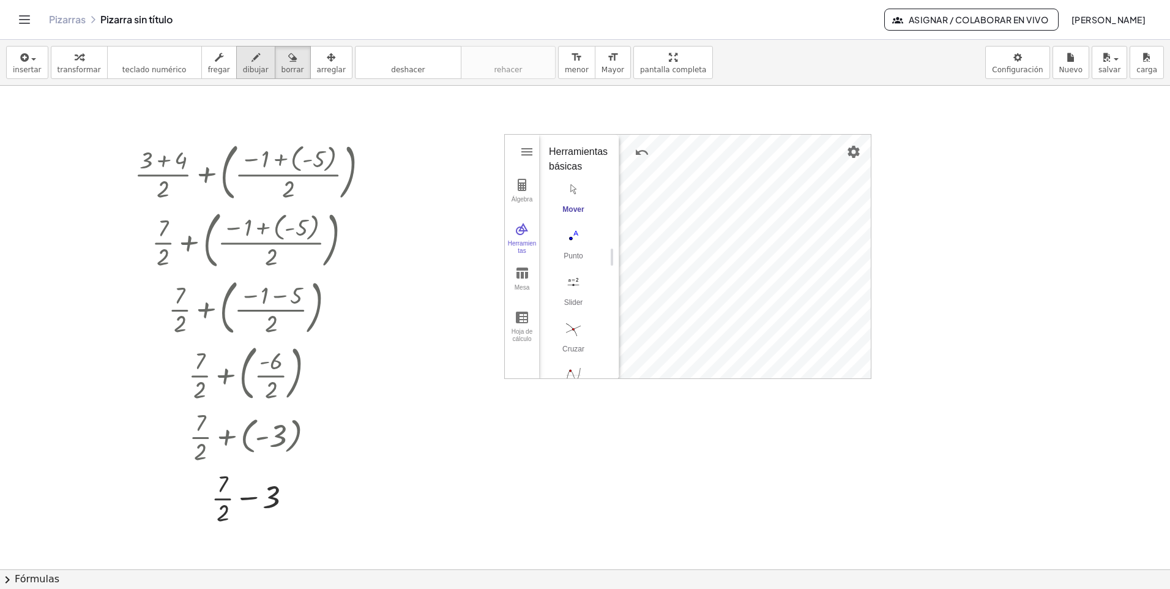
click at [243, 61] on div "button" at bounding box center [256, 57] width 26 height 15
click at [40, 61] on button "insertar" at bounding box center [27, 62] width 42 height 33
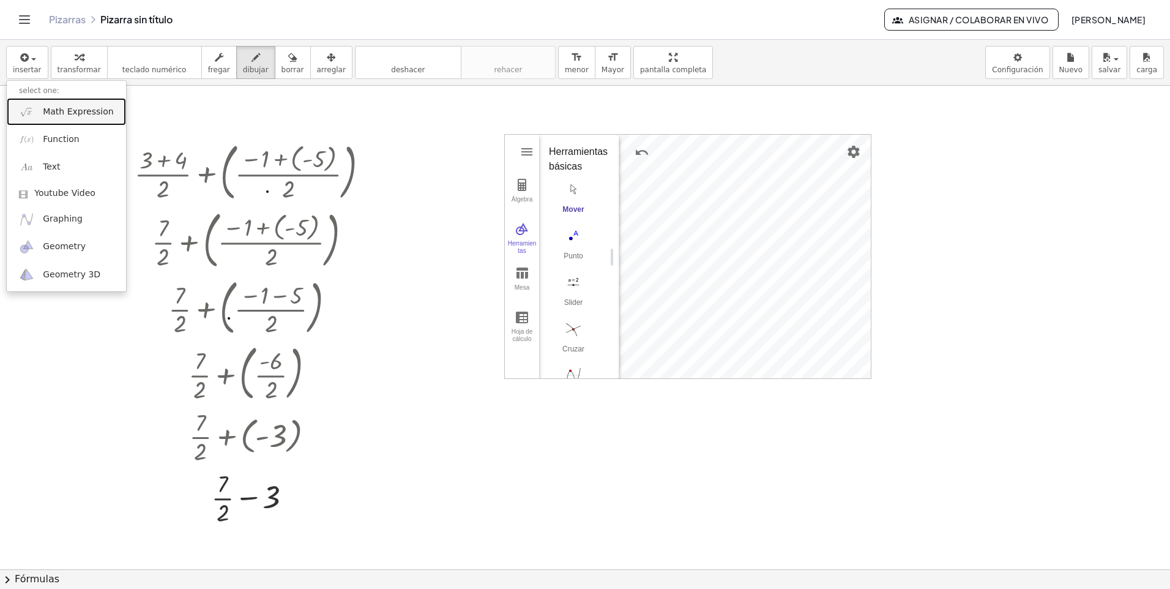
click at [54, 103] on link "Math Expression" at bounding box center [66, 112] width 119 height 28
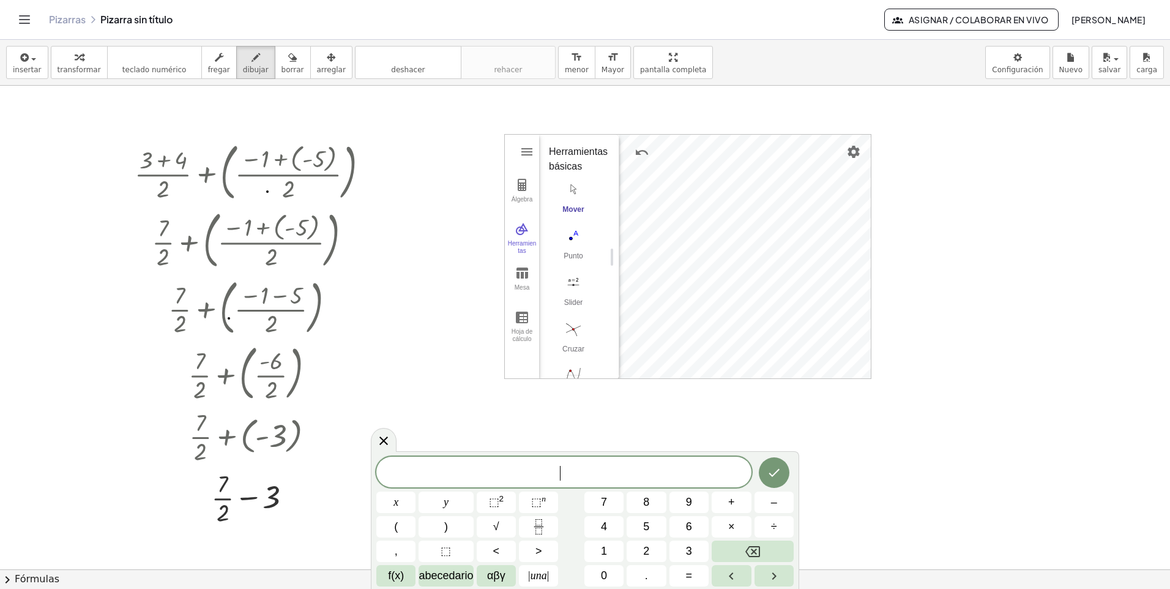
click at [466, 466] on span "​" at bounding box center [563, 473] width 375 height 17
click at [402, 527] on button "(" at bounding box center [395, 526] width 39 height 21
click at [553, 532] on button "Fracción" at bounding box center [538, 526] width 39 height 21
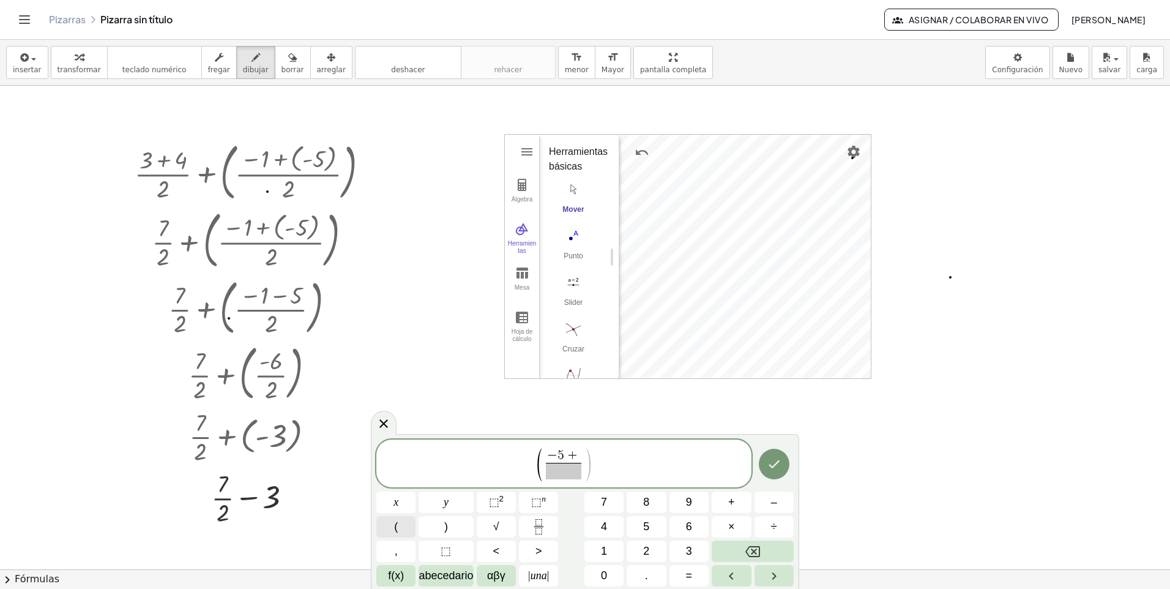
click at [400, 527] on button "(" at bounding box center [395, 526] width 39 height 21
click at [428, 531] on button ")" at bounding box center [446, 526] width 54 height 21
click at [541, 473] on span "​" at bounding box center [564, 471] width 67 height 17
click at [772, 458] on icon "Hecho" at bounding box center [774, 462] width 15 height 15
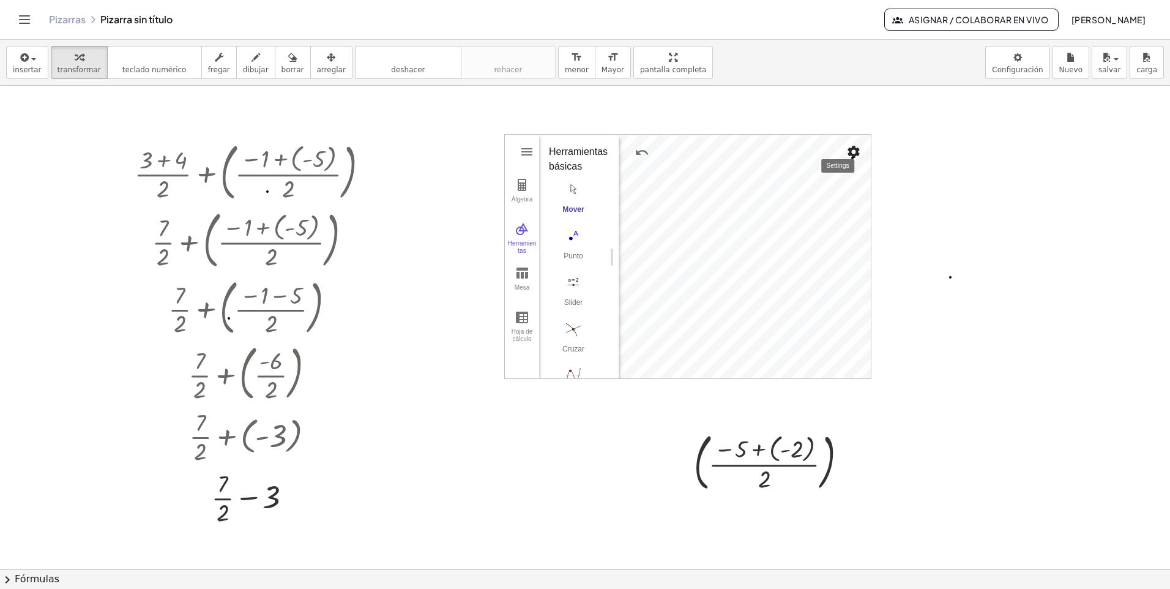
click at [847, 156] on img "Configuración" at bounding box center [853, 151] width 15 height 15
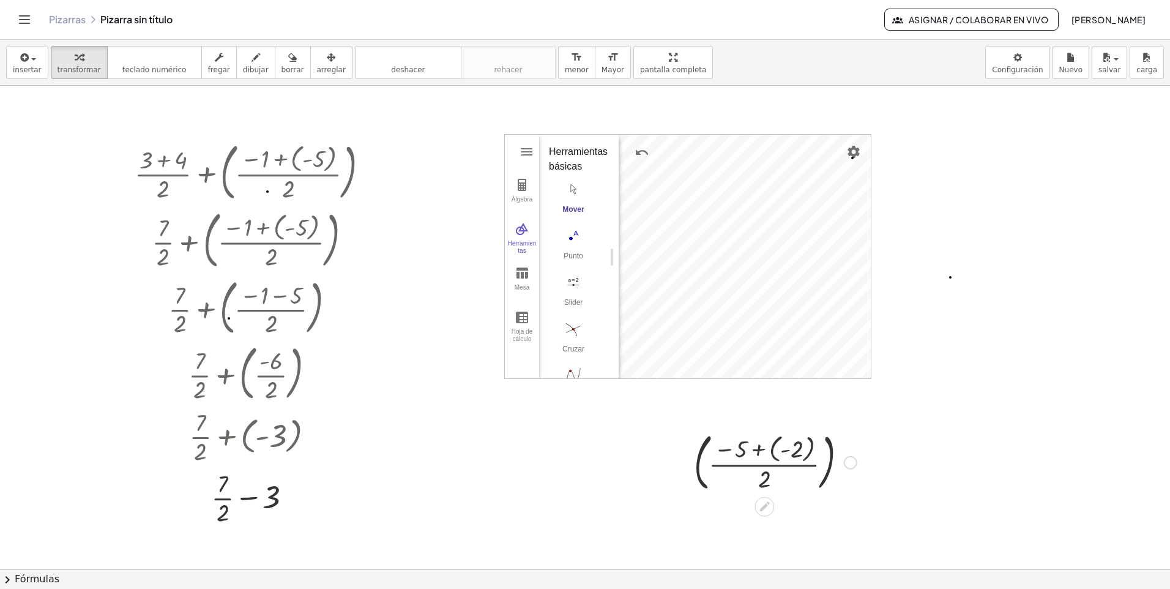
click at [793, 446] on div at bounding box center [775, 461] width 175 height 68
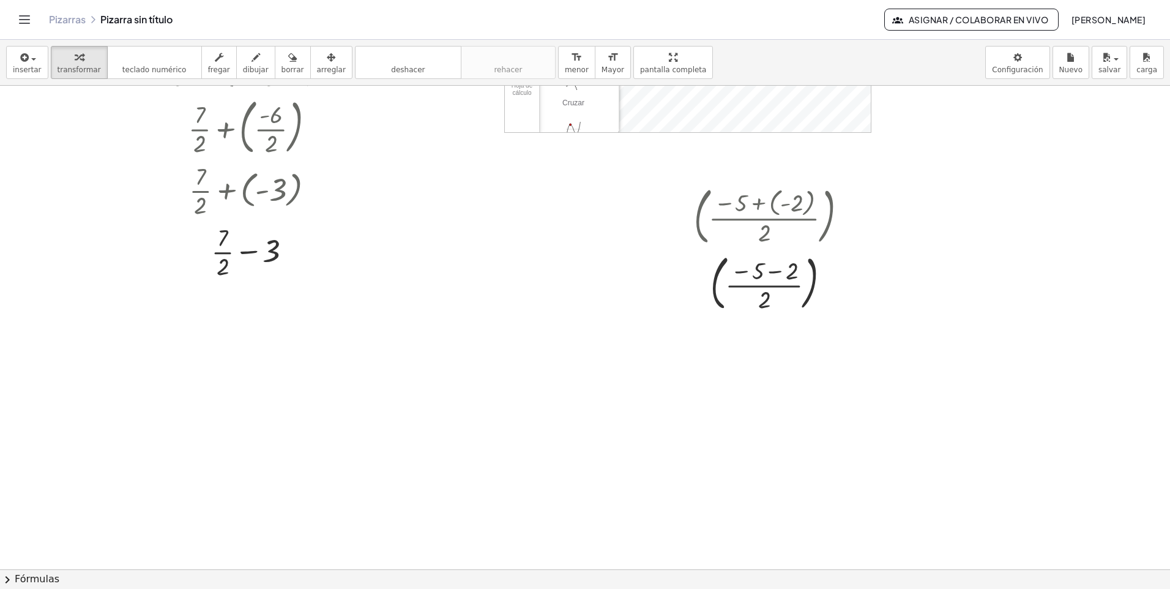
scroll to position [326, 0]
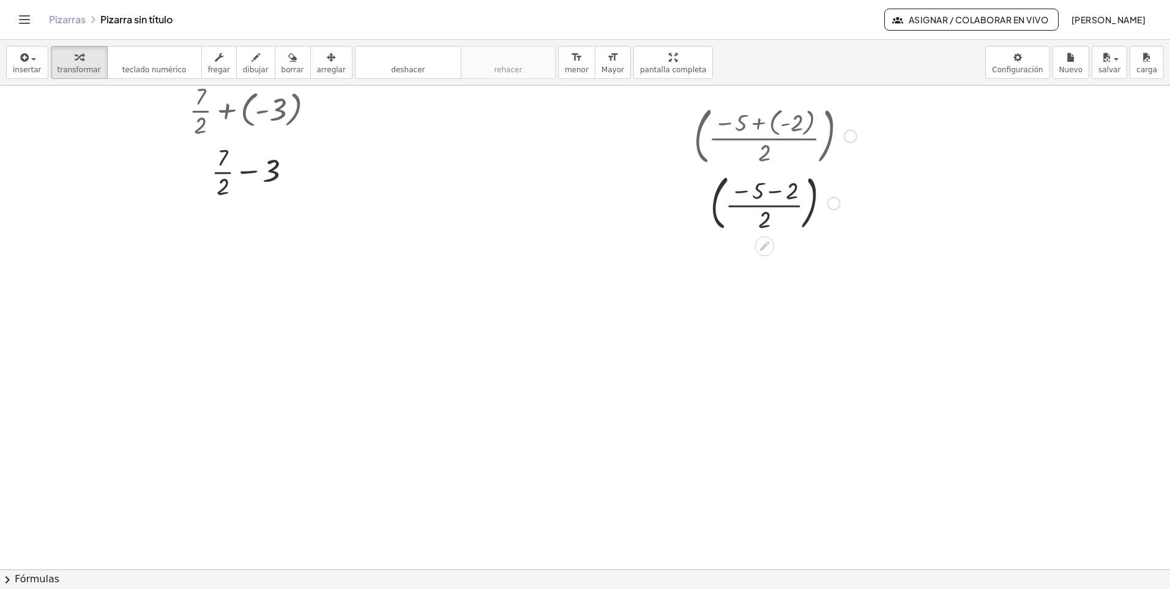
click at [781, 193] on div at bounding box center [775, 202] width 175 height 66
click at [762, 290] on div at bounding box center [775, 268] width 175 height 66
click at [761, 287] on div at bounding box center [775, 268] width 175 height 66
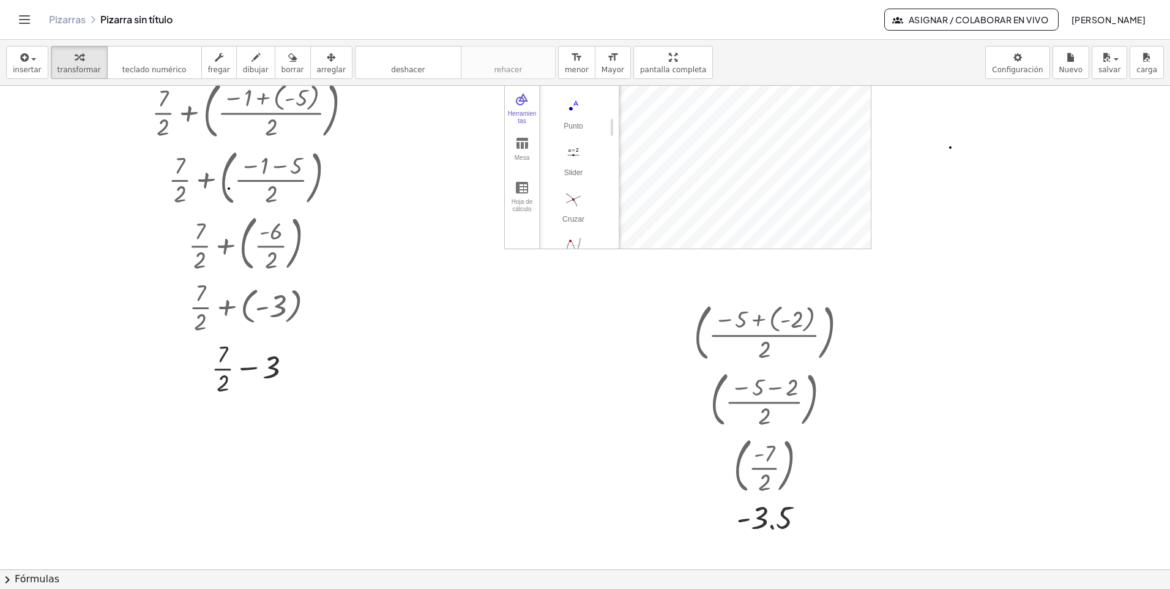
scroll to position [0, 0]
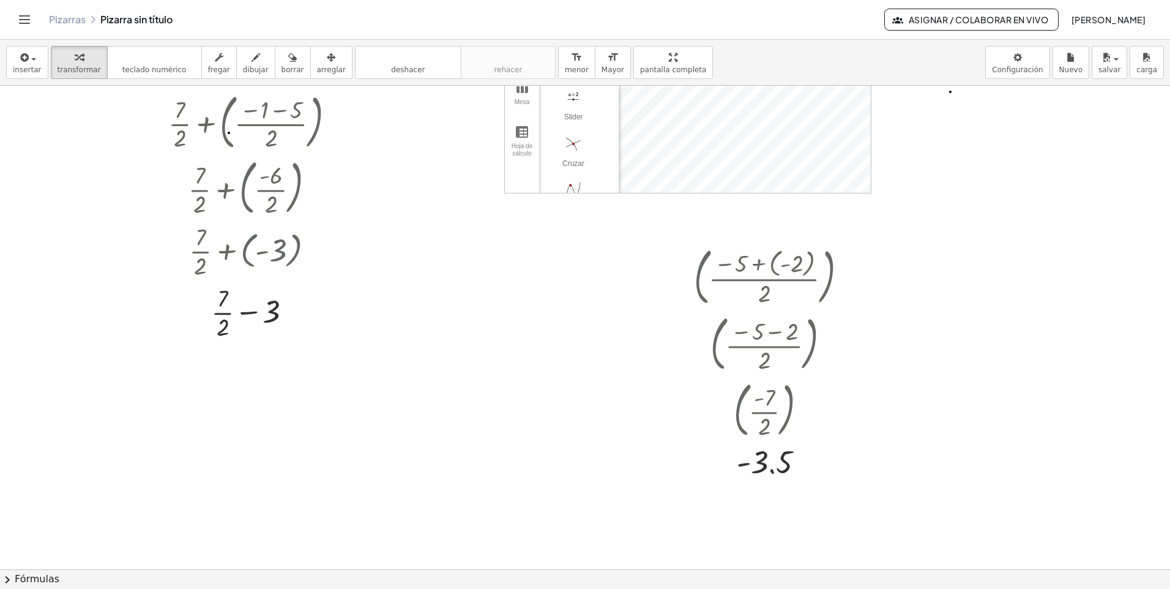
scroll to position [204, 0]
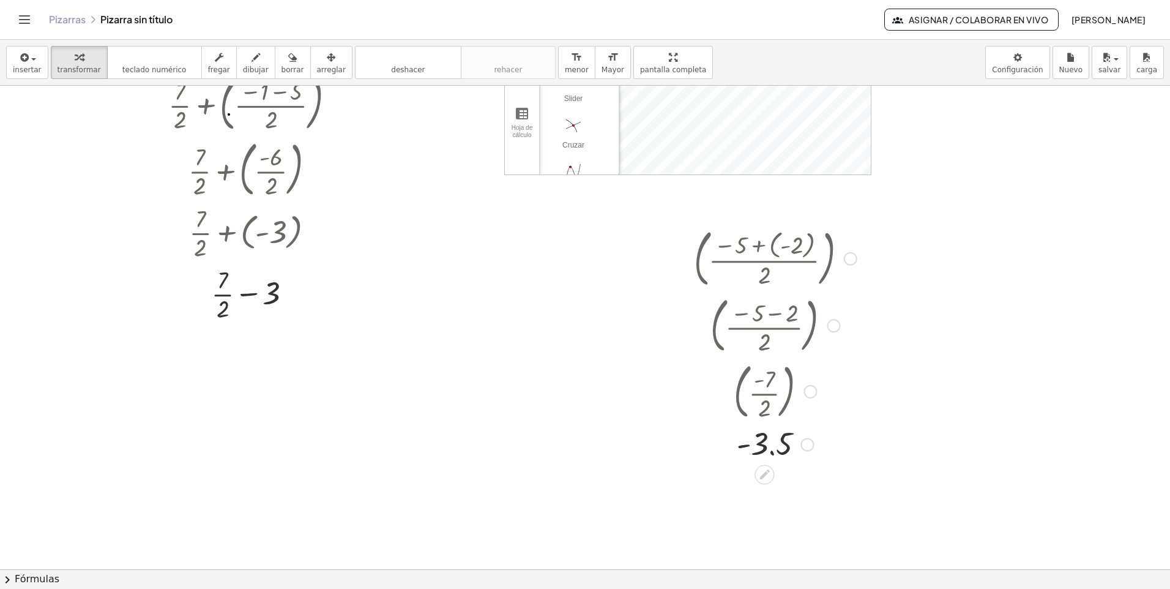
click at [772, 438] on div at bounding box center [775, 444] width 175 height 40
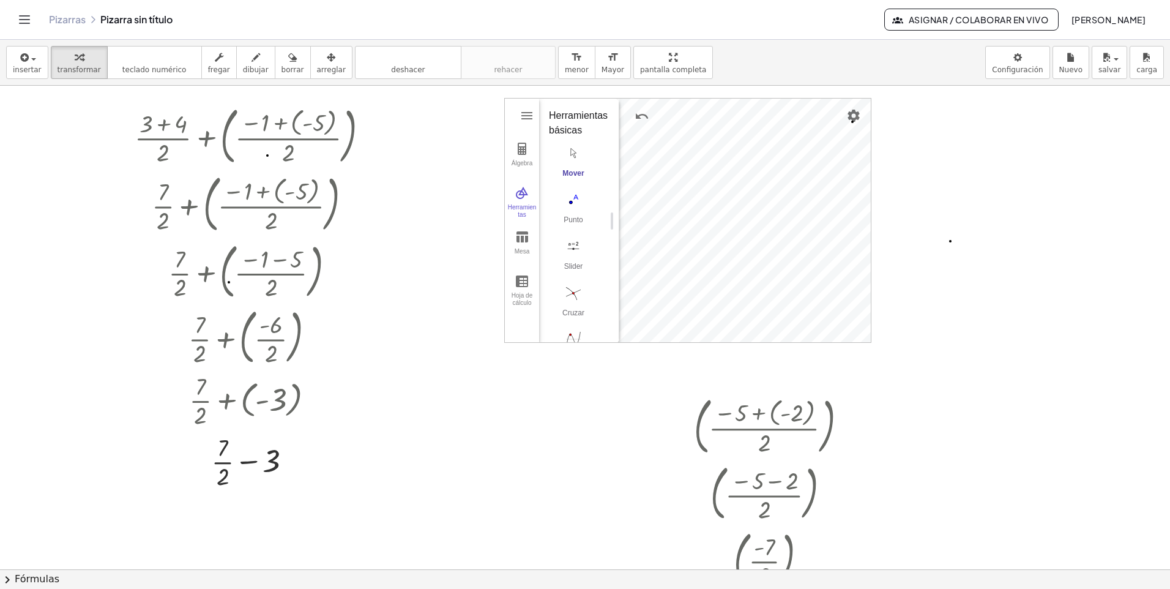
scroll to position [0, 0]
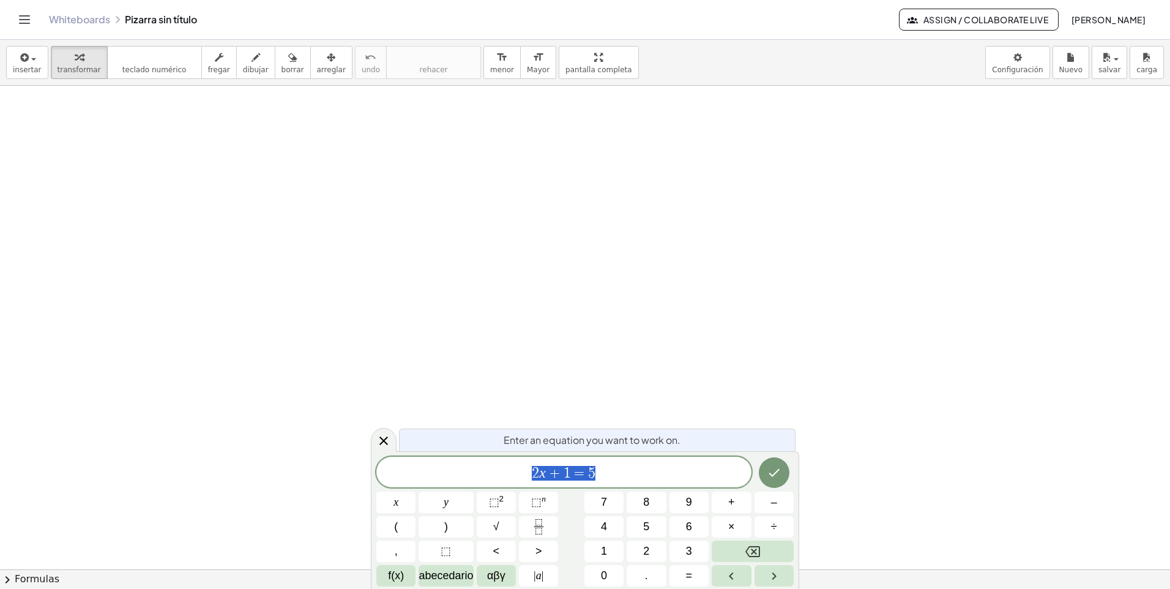
scroll to position [204, 0]
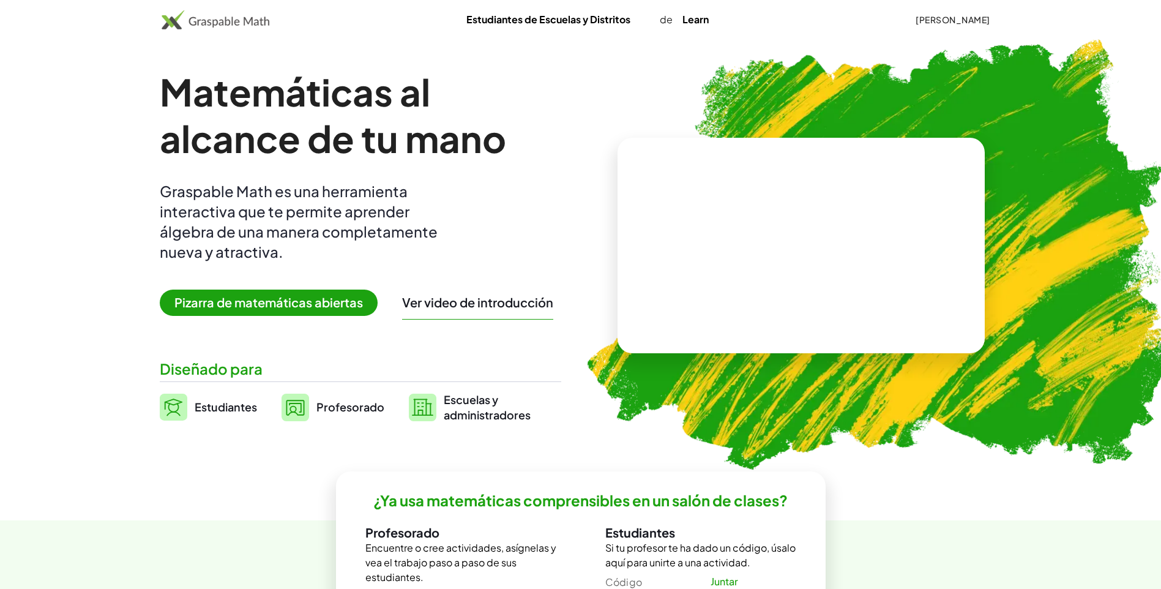
click at [970, 17] on font "[PERSON_NAME]" at bounding box center [953, 19] width 75 height 11
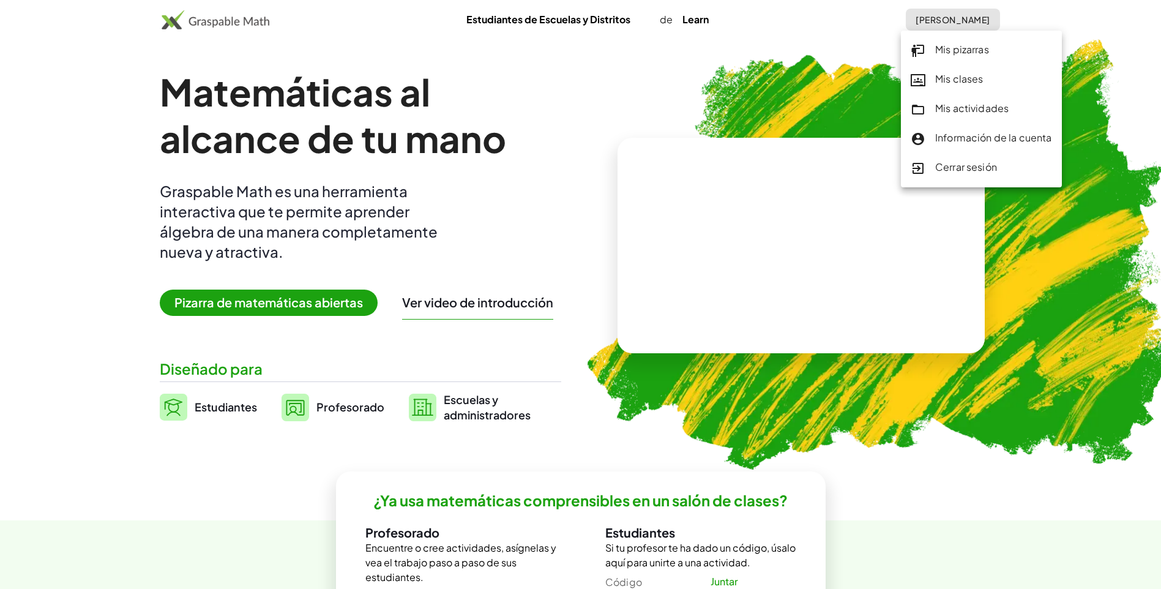
click at [965, 136] on font "Información de la cuenta" at bounding box center [993, 137] width 117 height 13
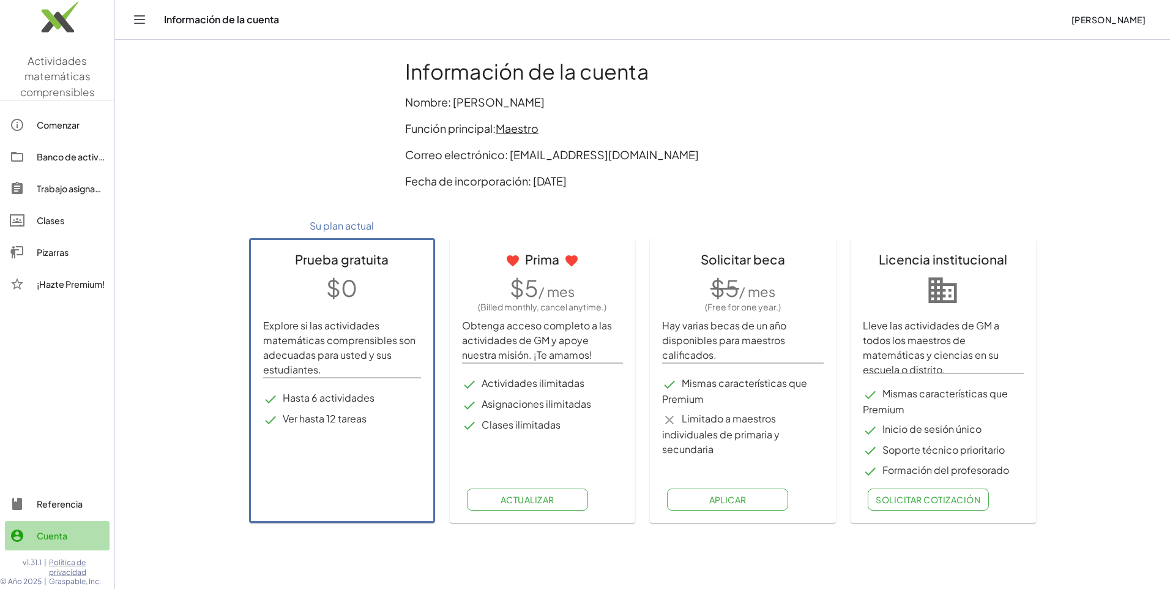
click at [55, 540] on div "Cuenta" at bounding box center [71, 535] width 68 height 15
click at [72, 251] on div "Pizarras" at bounding box center [71, 252] width 68 height 15
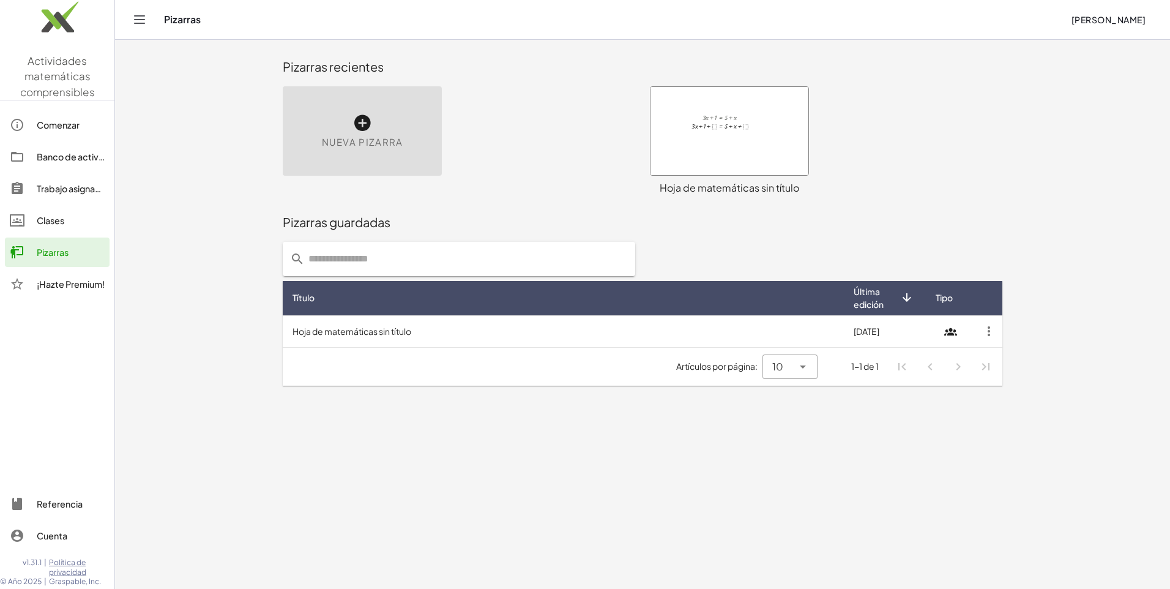
click at [81, 150] on div "Banco de actividades" at bounding box center [71, 156] width 68 height 15
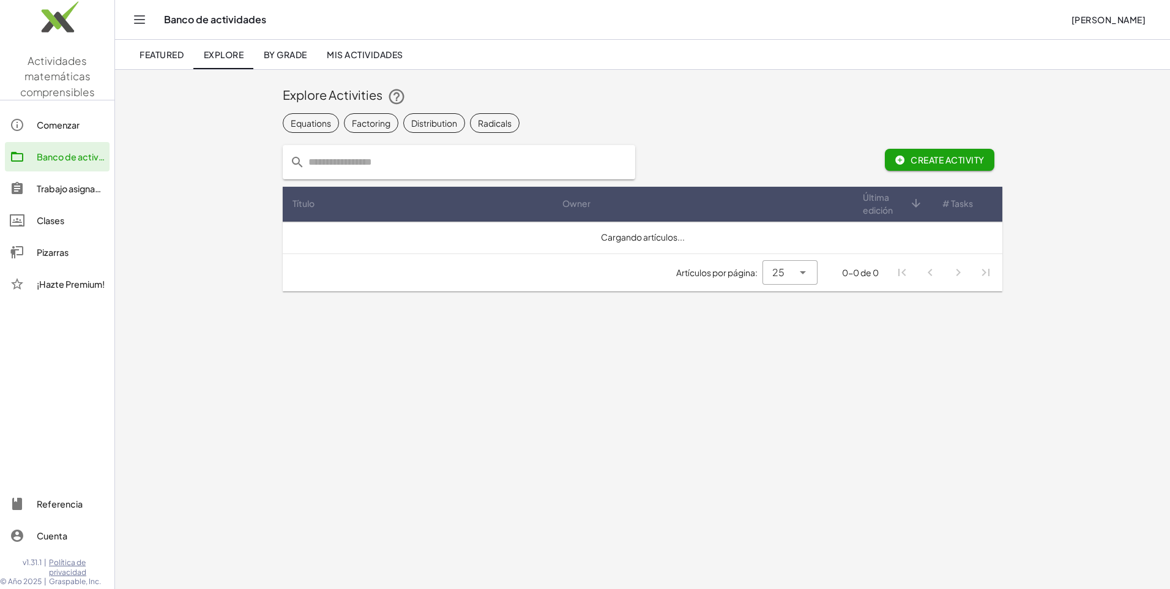
click at [83, 118] on div "Comenzar" at bounding box center [71, 125] width 68 height 15
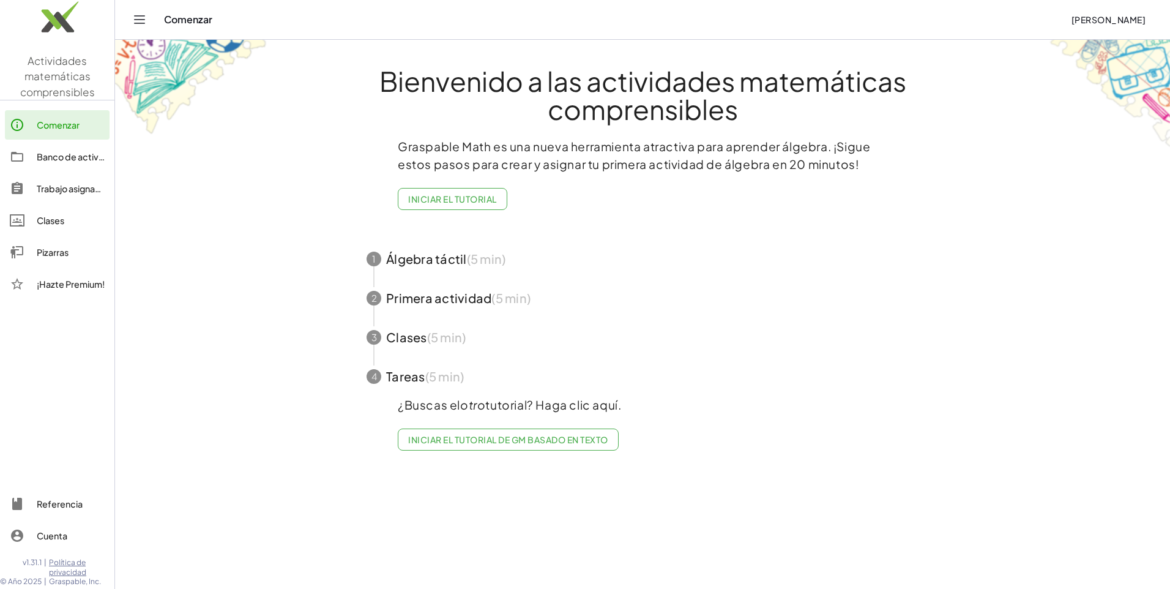
click at [551, 254] on span "button" at bounding box center [642, 258] width 581 height 39
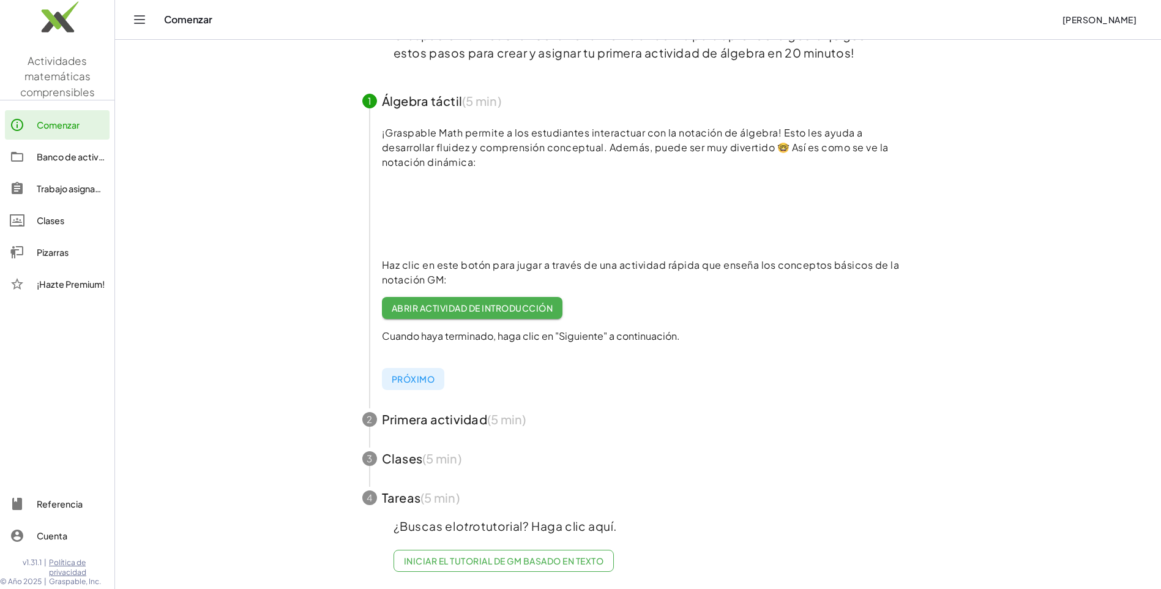
scroll to position [121, 0]
click at [430, 376] on button "Próximo" at bounding box center [413, 379] width 63 height 22
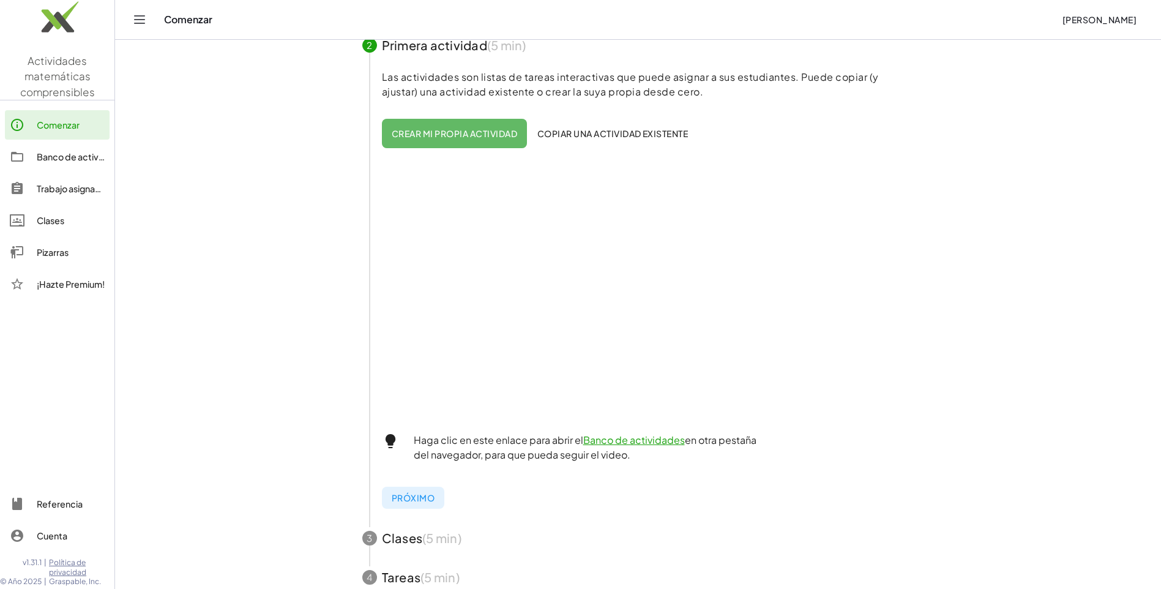
scroll to position [162, 0]
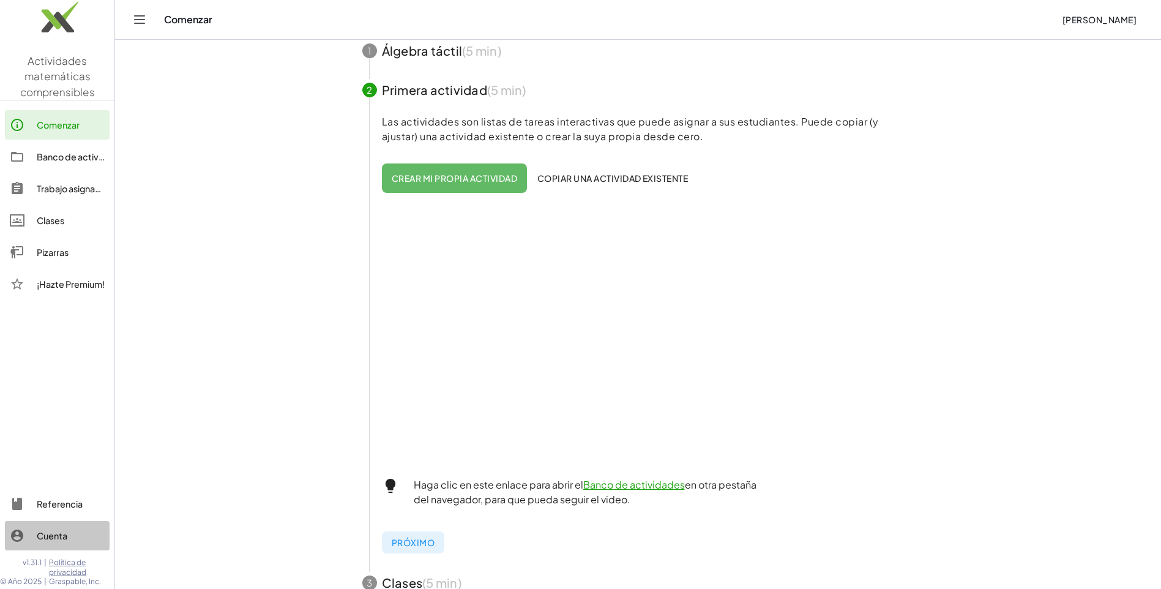
click at [67, 532] on div "Cuenta" at bounding box center [71, 535] width 68 height 15
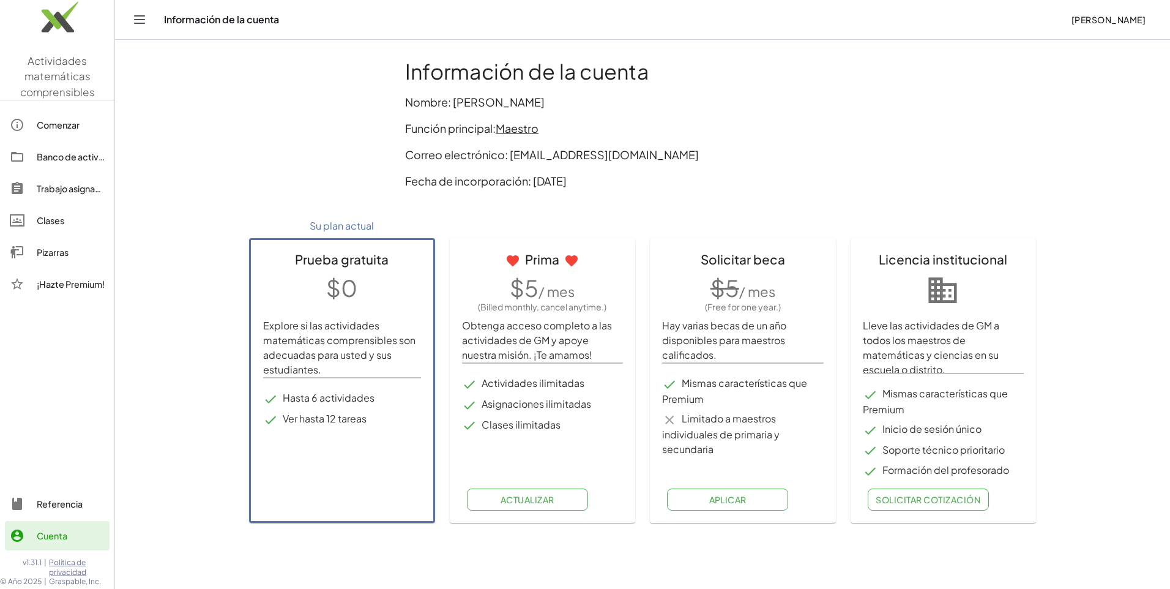
click at [67, 532] on div "Cuenta" at bounding box center [71, 535] width 68 height 15
click at [1111, 21] on font "[PERSON_NAME]" at bounding box center [1108, 19] width 75 height 11
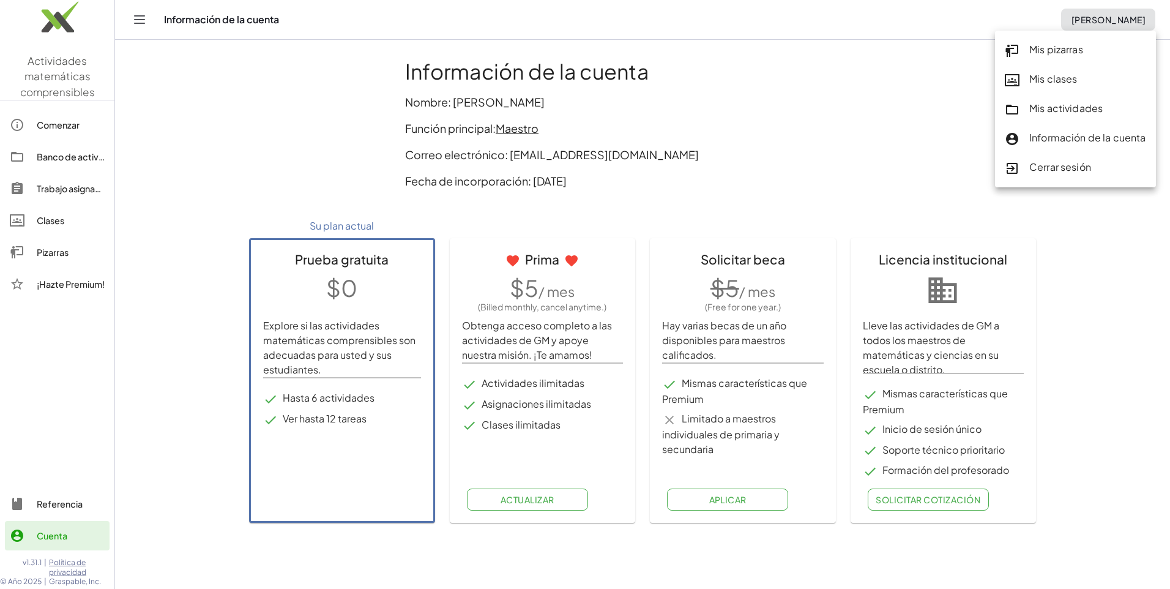
click at [1067, 42] on div "Mis pizarras" at bounding box center [1075, 50] width 141 height 16
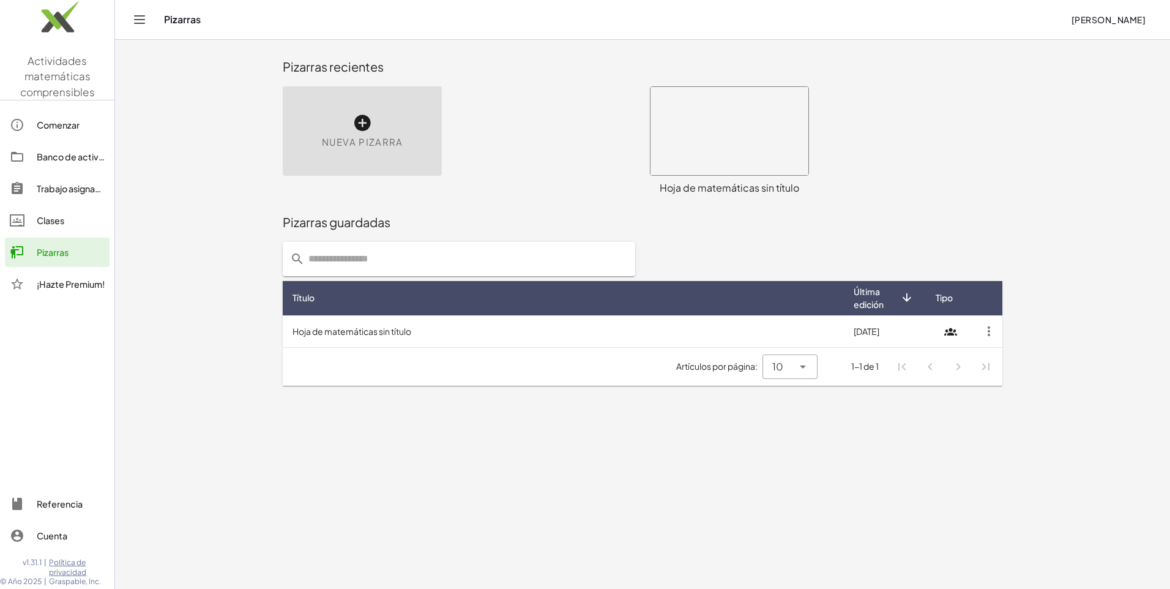
click at [558, 261] on input "text" at bounding box center [466, 259] width 323 height 34
